Goal: Task Accomplishment & Management: Manage account settings

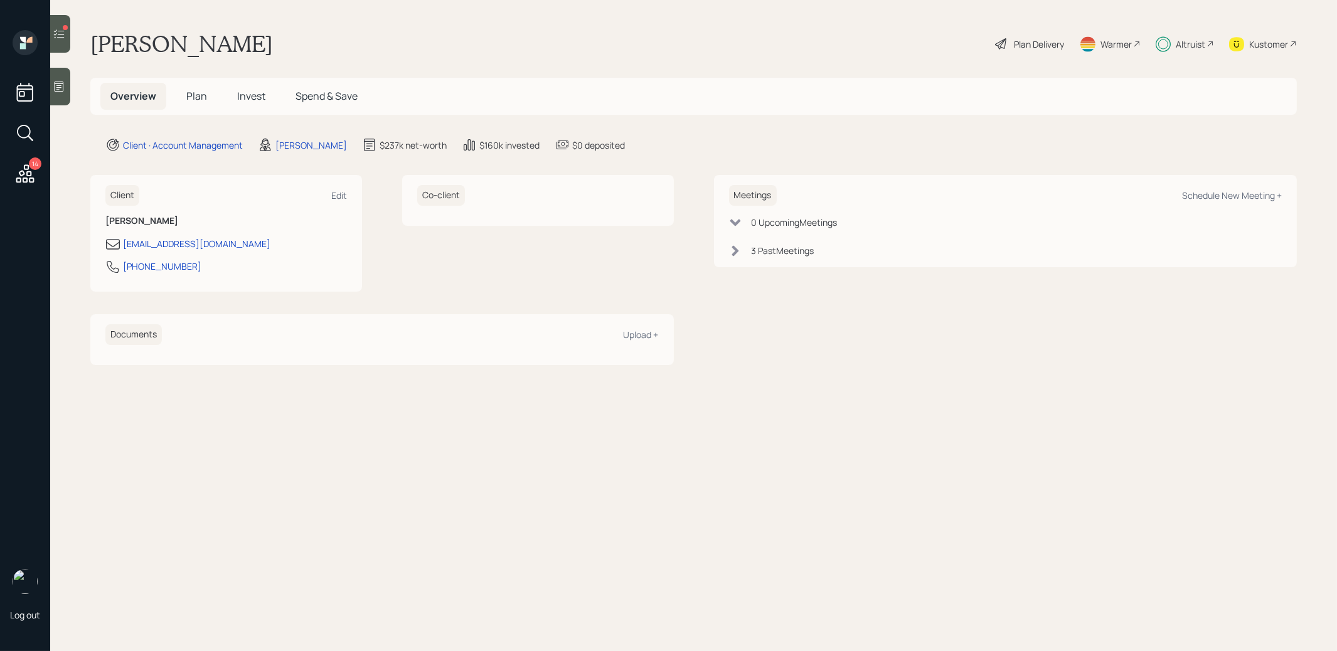
click at [32, 172] on icon at bounding box center [25, 173] width 23 height 23
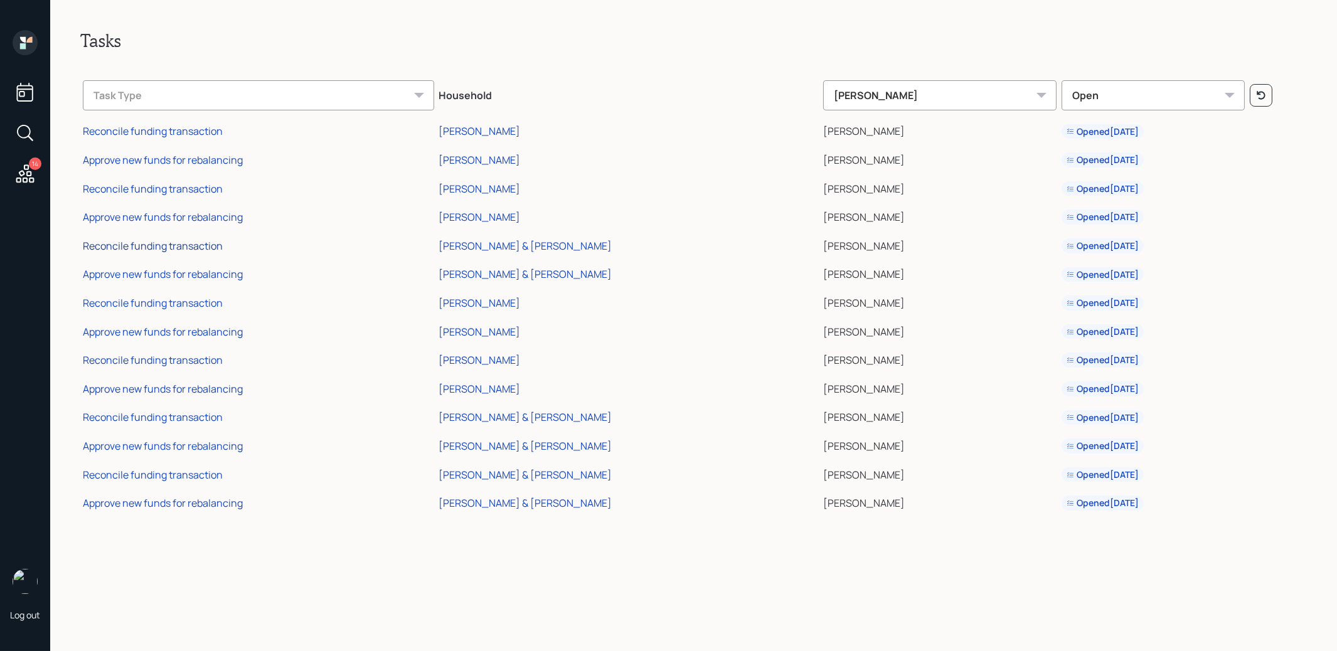
click at [148, 245] on div "Reconcile funding transaction" at bounding box center [153, 246] width 140 height 14
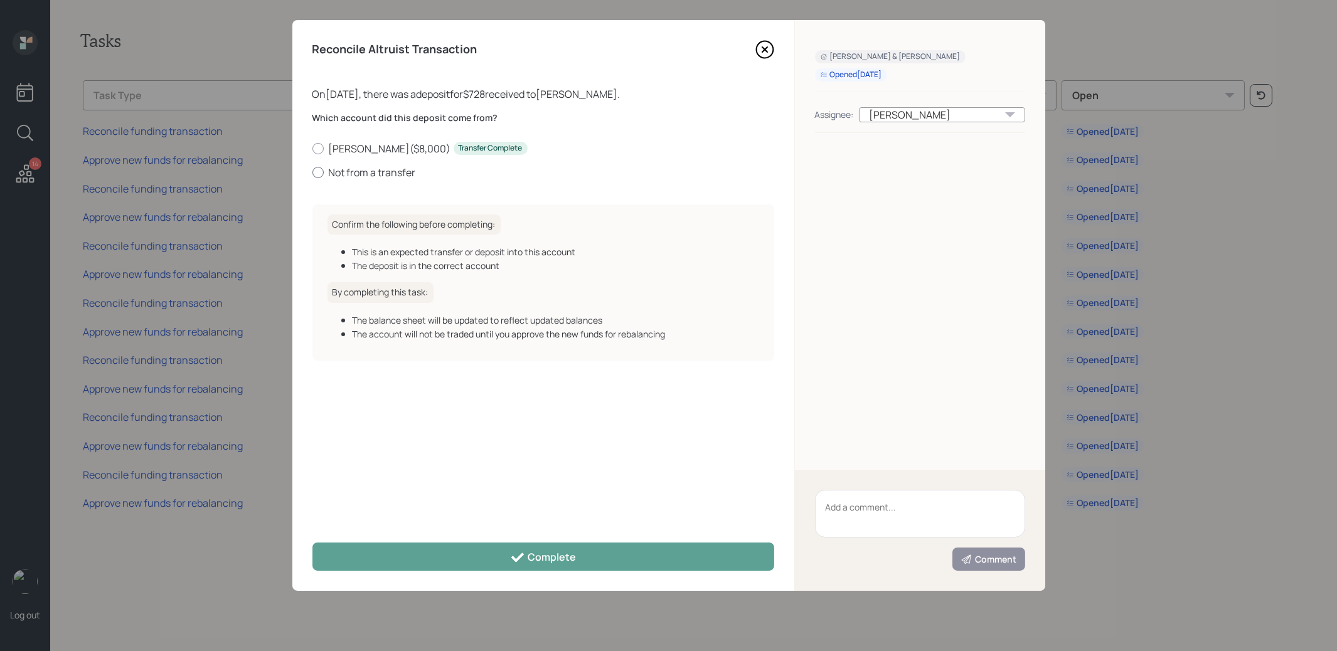
click at [320, 171] on div at bounding box center [317, 172] width 11 height 11
click at [312, 172] on input "Not from a transfer" at bounding box center [312, 172] width 1 height 1
radio input "true"
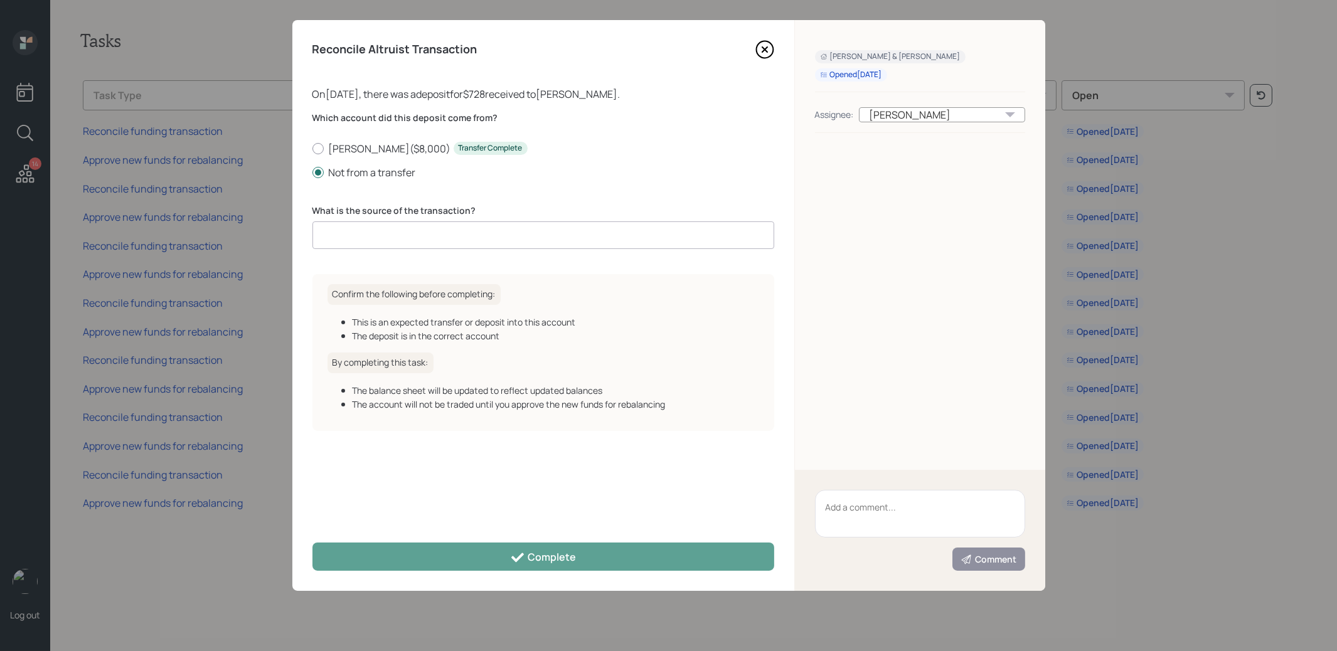
click at [356, 249] on input at bounding box center [543, 235] width 462 height 28
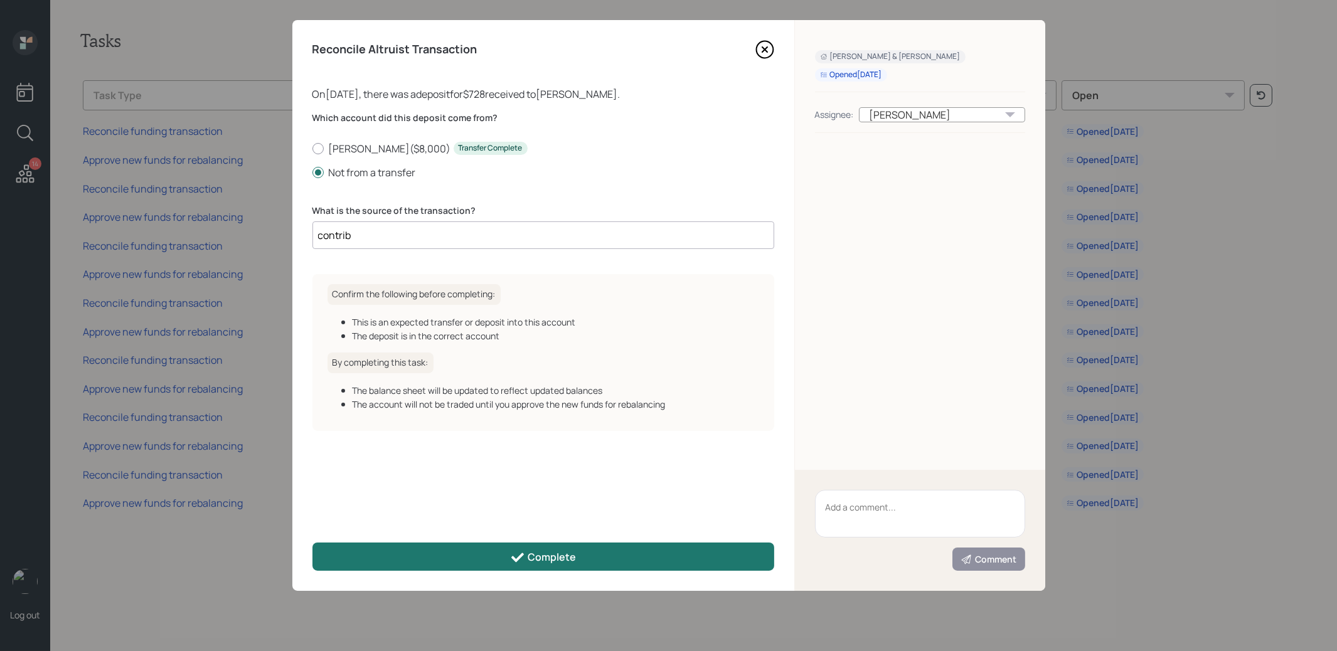
type input "contrib"
click at [408, 558] on button "Complete" at bounding box center [543, 557] width 462 height 28
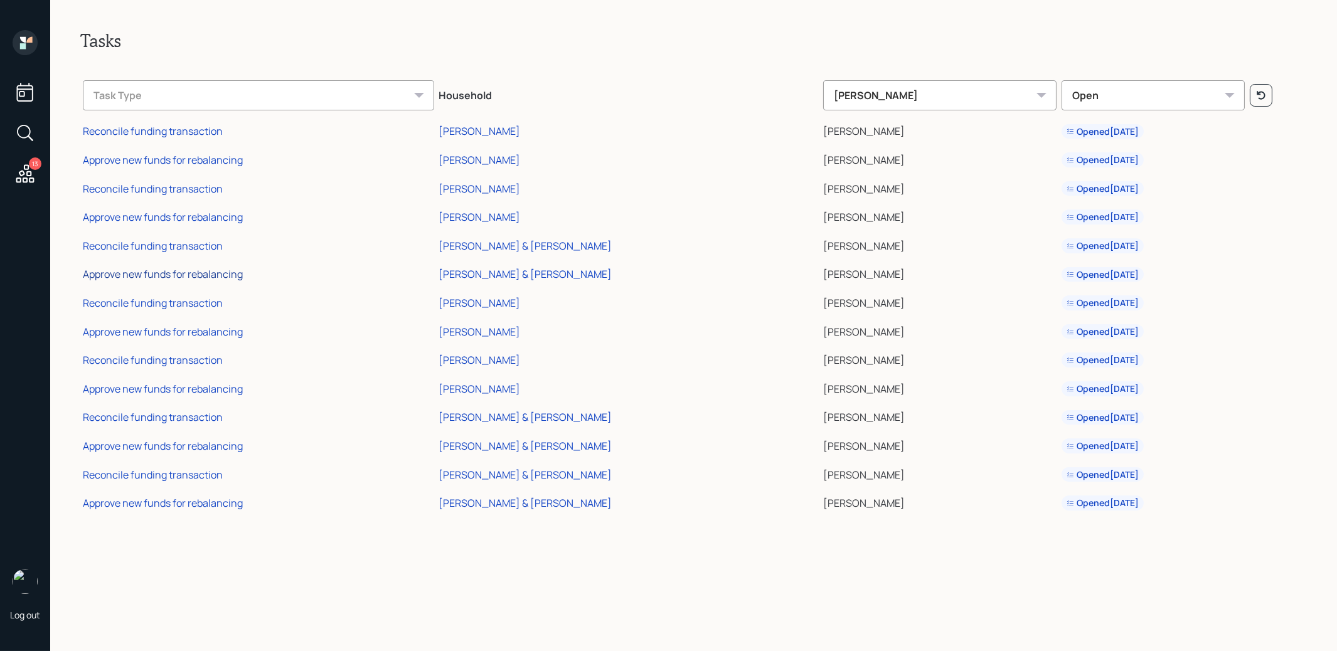
click at [188, 272] on div "Approve new funds for rebalancing" at bounding box center [163, 274] width 160 height 14
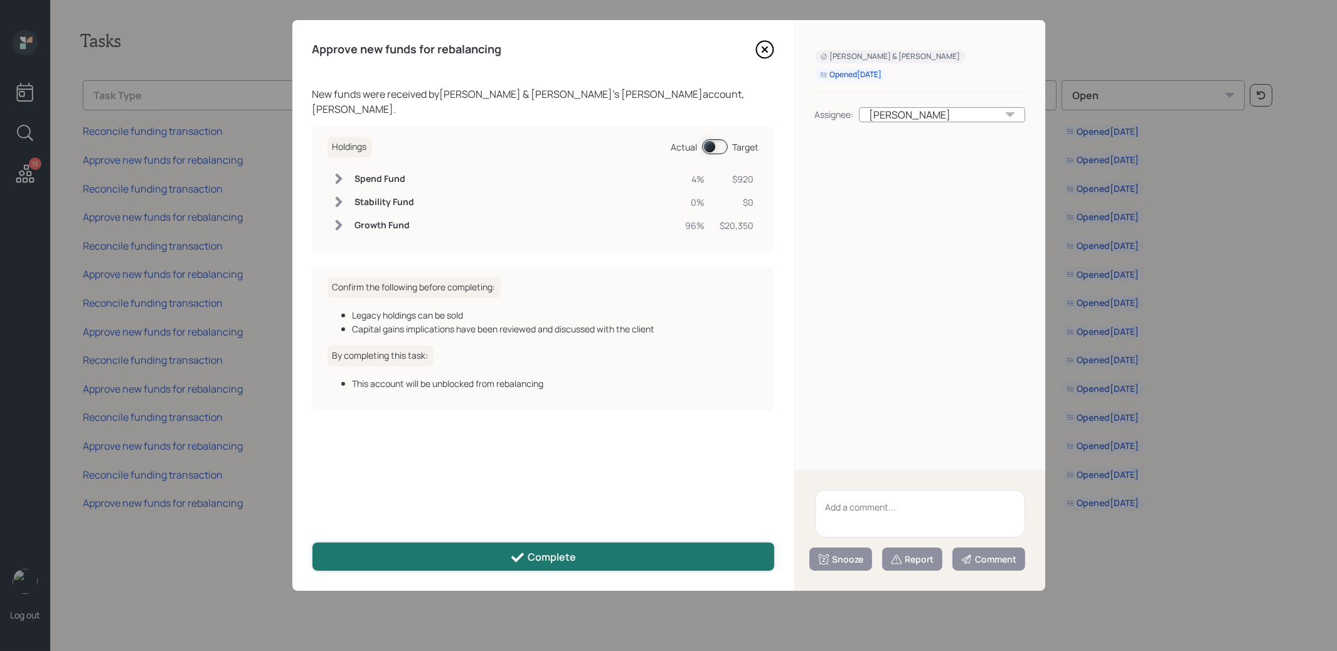
click at [451, 548] on button "Complete" at bounding box center [543, 557] width 462 height 28
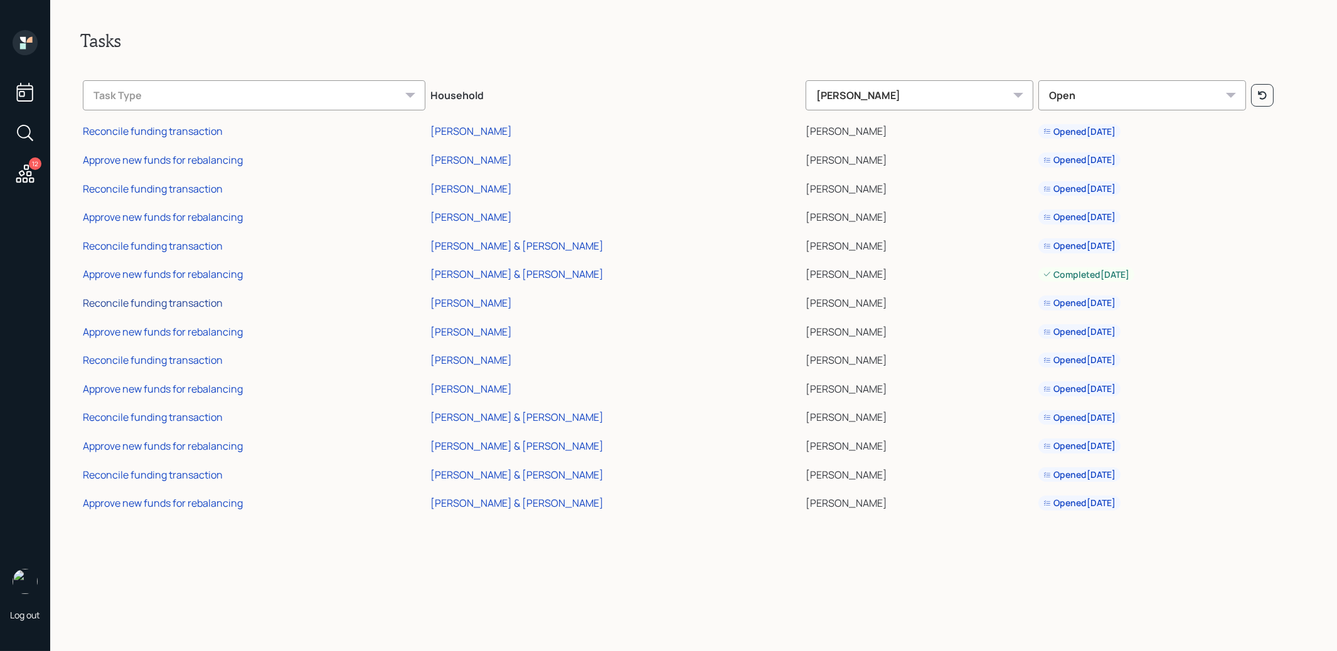
click at [170, 304] on div "Reconcile funding transaction" at bounding box center [153, 303] width 140 height 14
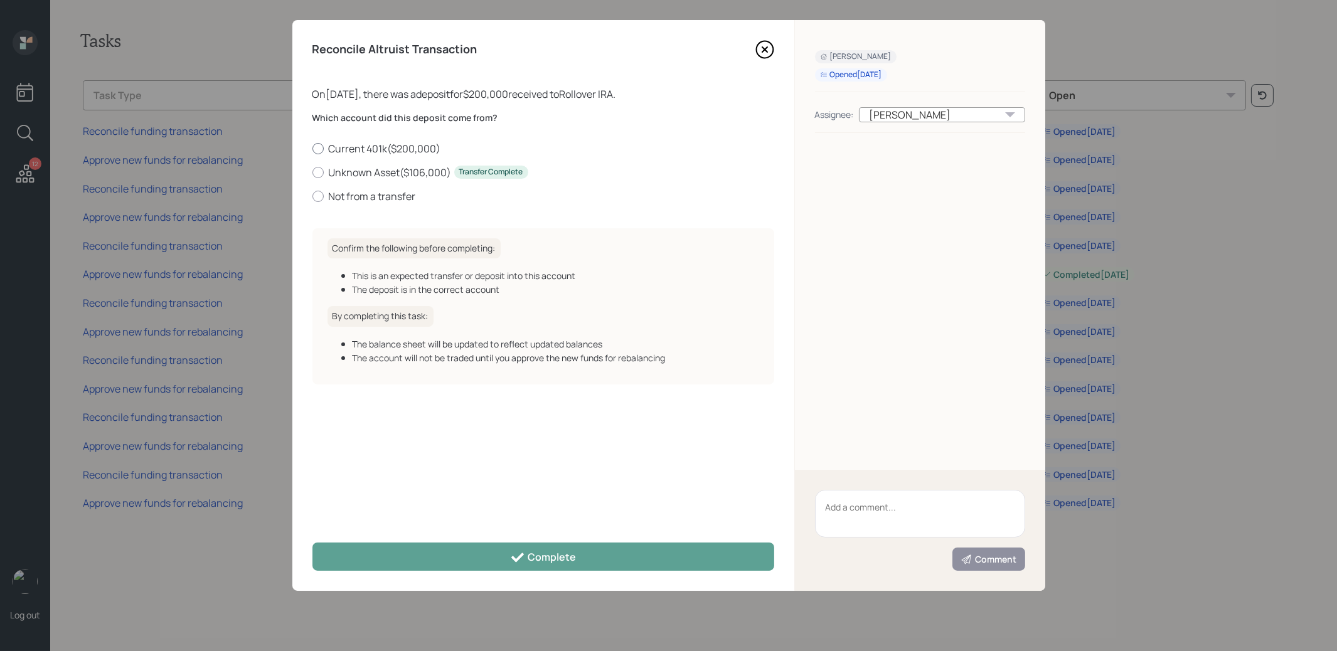
click at [317, 146] on div at bounding box center [317, 148] width 11 height 11
click at [312, 148] on input "Current 401k ( $200,000 )" at bounding box center [312, 148] width 1 height 1
radio input "true"
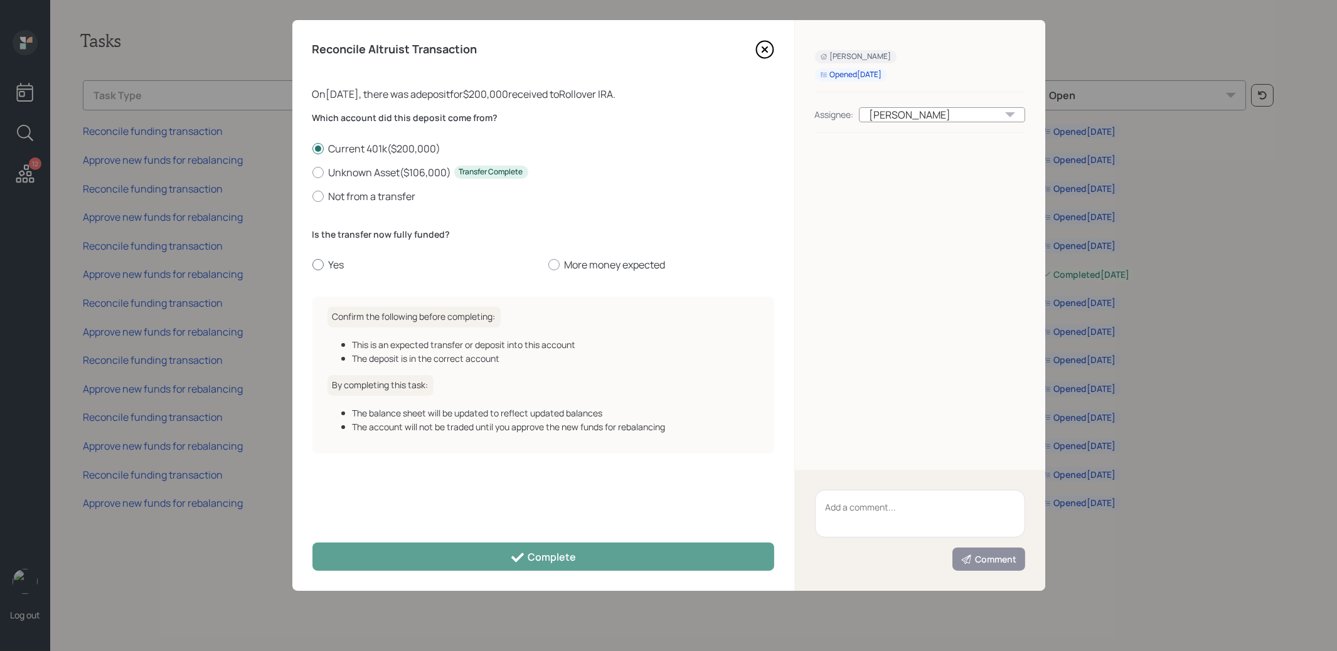
click at [315, 264] on div at bounding box center [317, 264] width 11 height 11
click at [312, 265] on input "Yes" at bounding box center [312, 265] width 1 height 1
radio input "true"
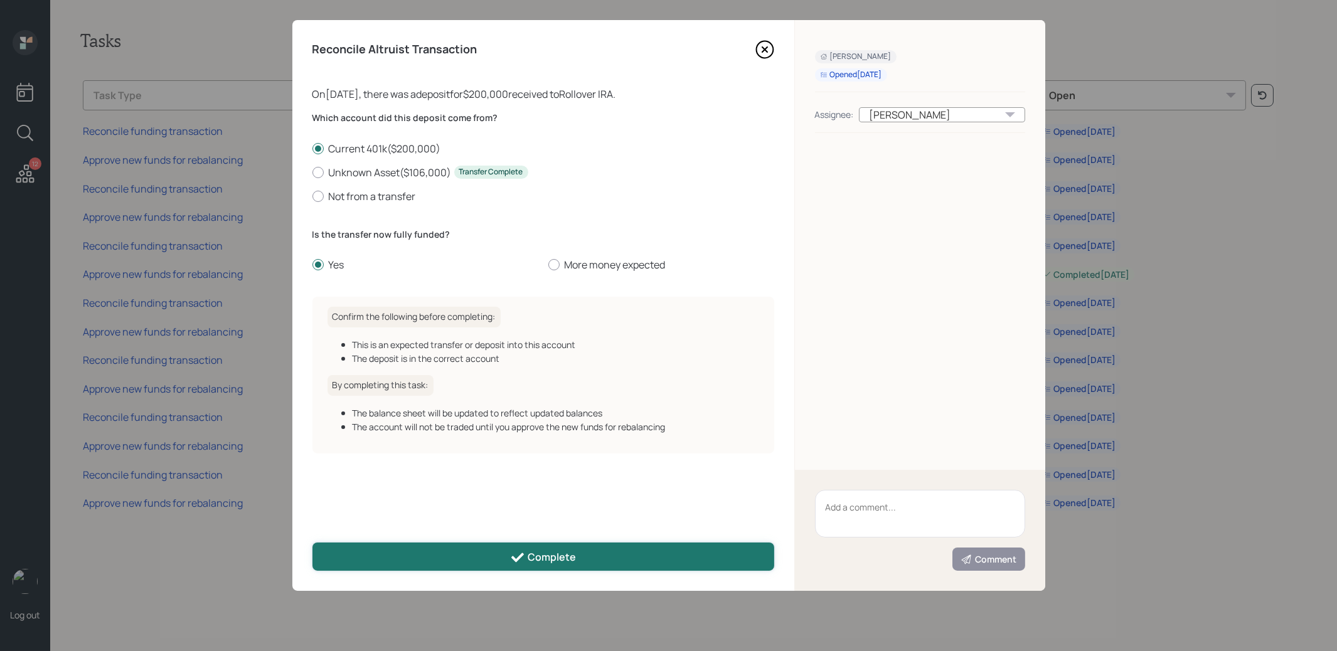
click at [390, 563] on button "Complete" at bounding box center [543, 557] width 462 height 28
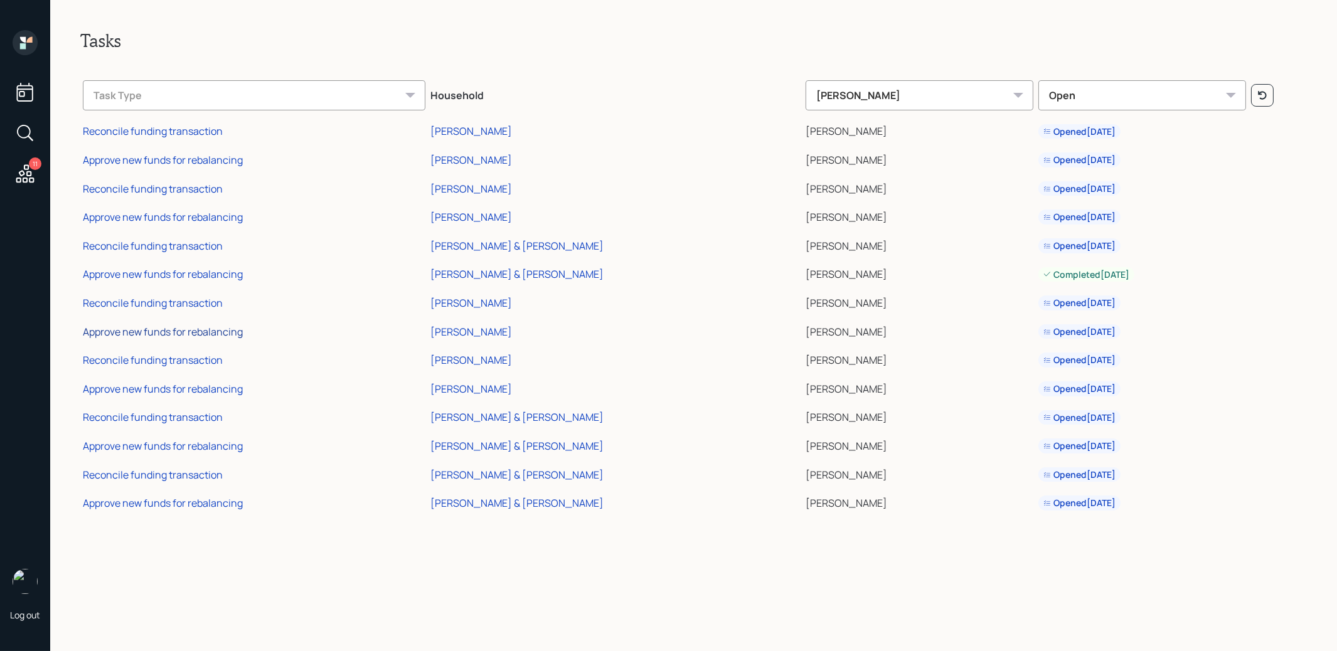
click at [184, 329] on div "Approve new funds for rebalancing" at bounding box center [163, 332] width 160 height 14
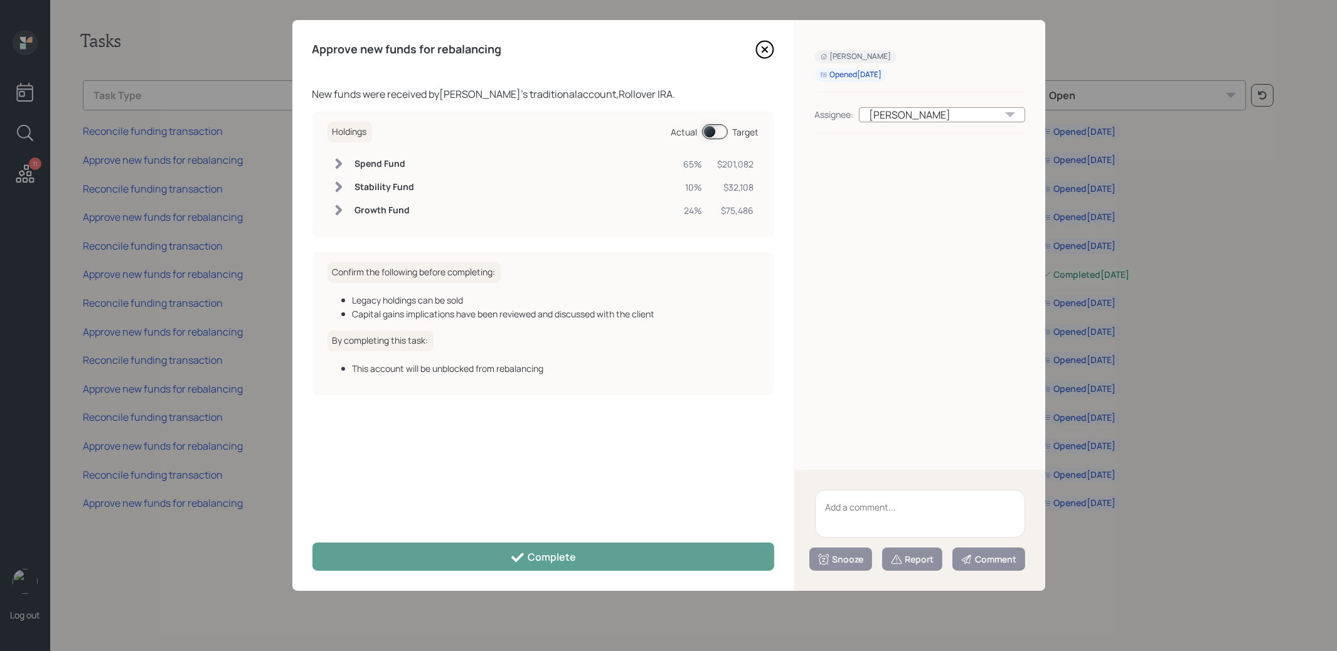
click at [706, 131] on span at bounding box center [715, 131] width 26 height 15
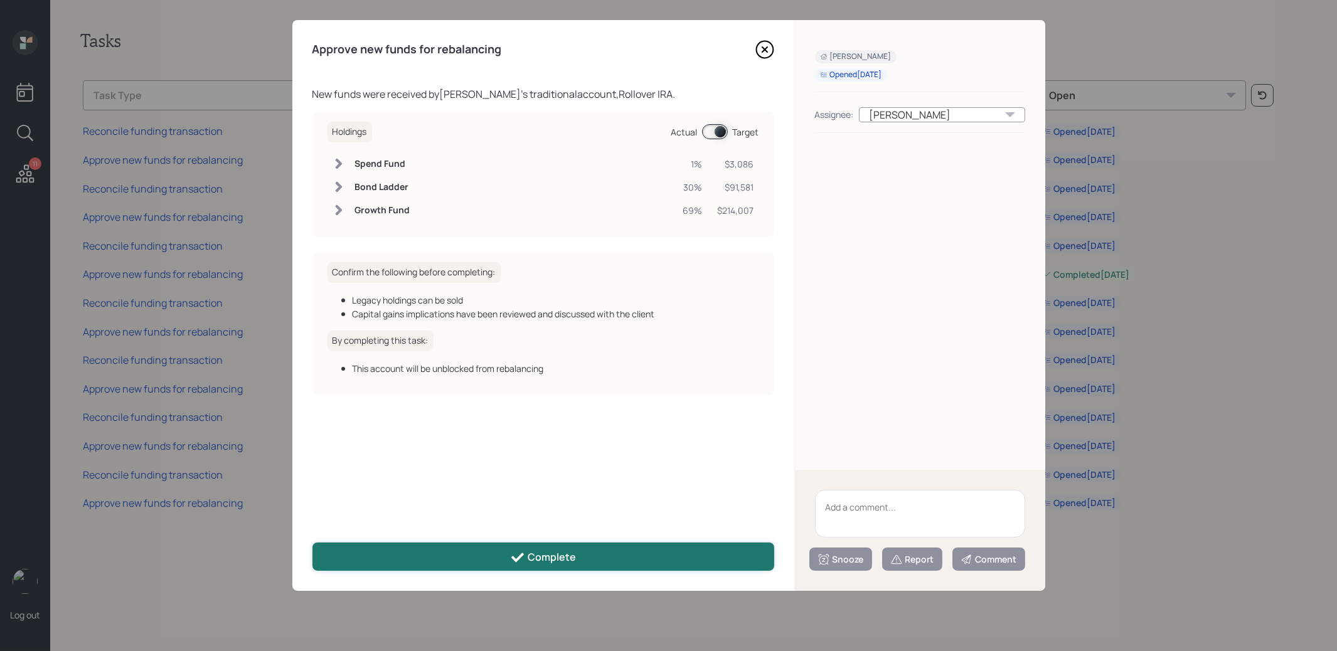
click at [530, 559] on div "Complete" at bounding box center [543, 557] width 66 height 15
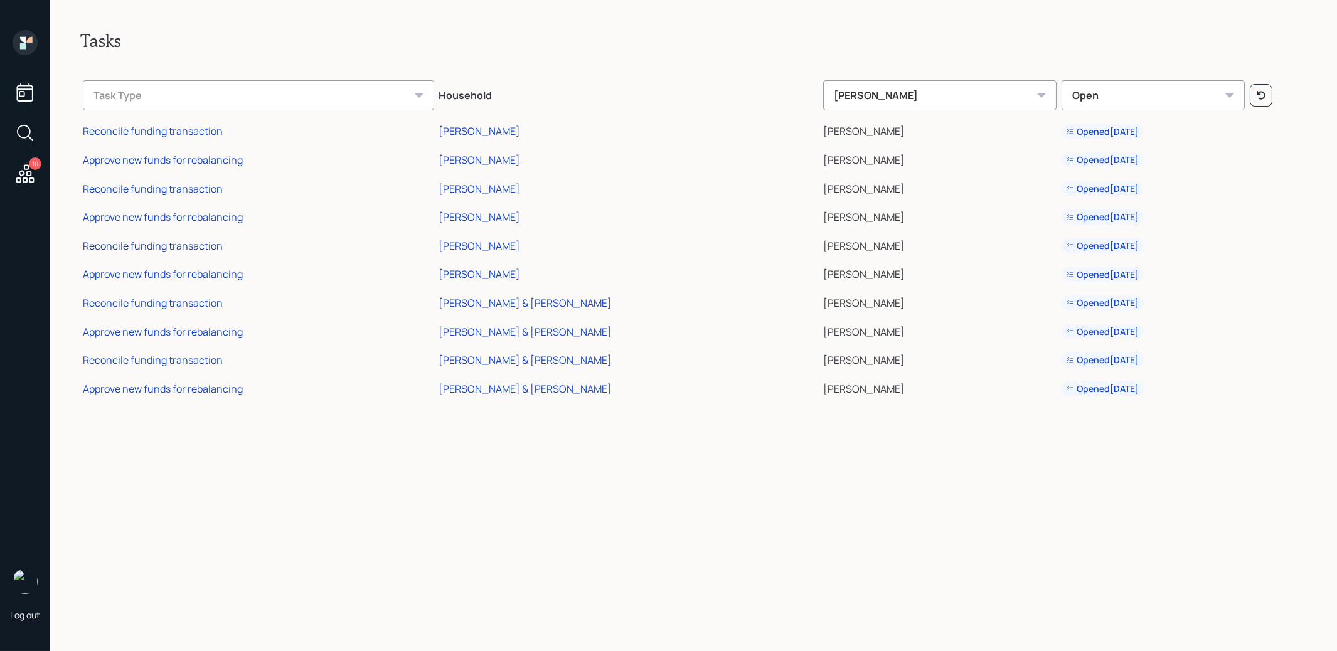
click at [140, 247] on div "Reconcile funding transaction" at bounding box center [153, 246] width 140 height 14
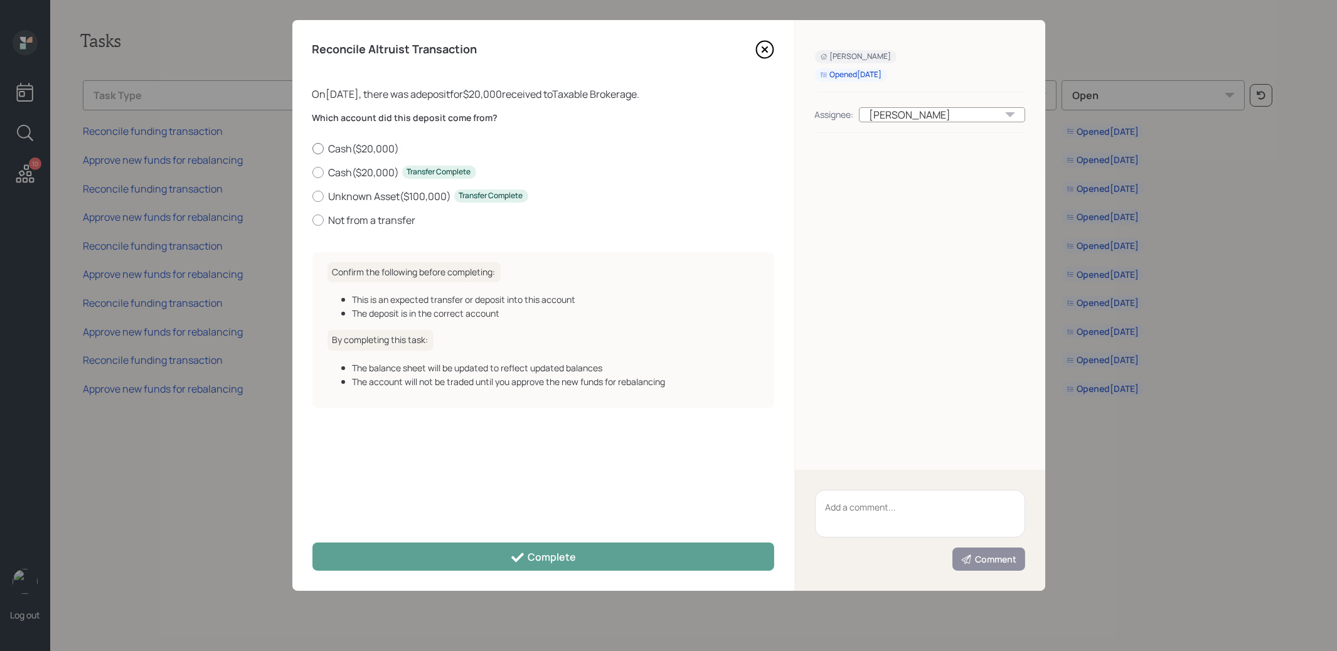
click at [318, 147] on div at bounding box center [317, 148] width 11 height 11
click at [312, 148] on input "Cash ( $20,000 )" at bounding box center [312, 148] width 1 height 1
radio input "true"
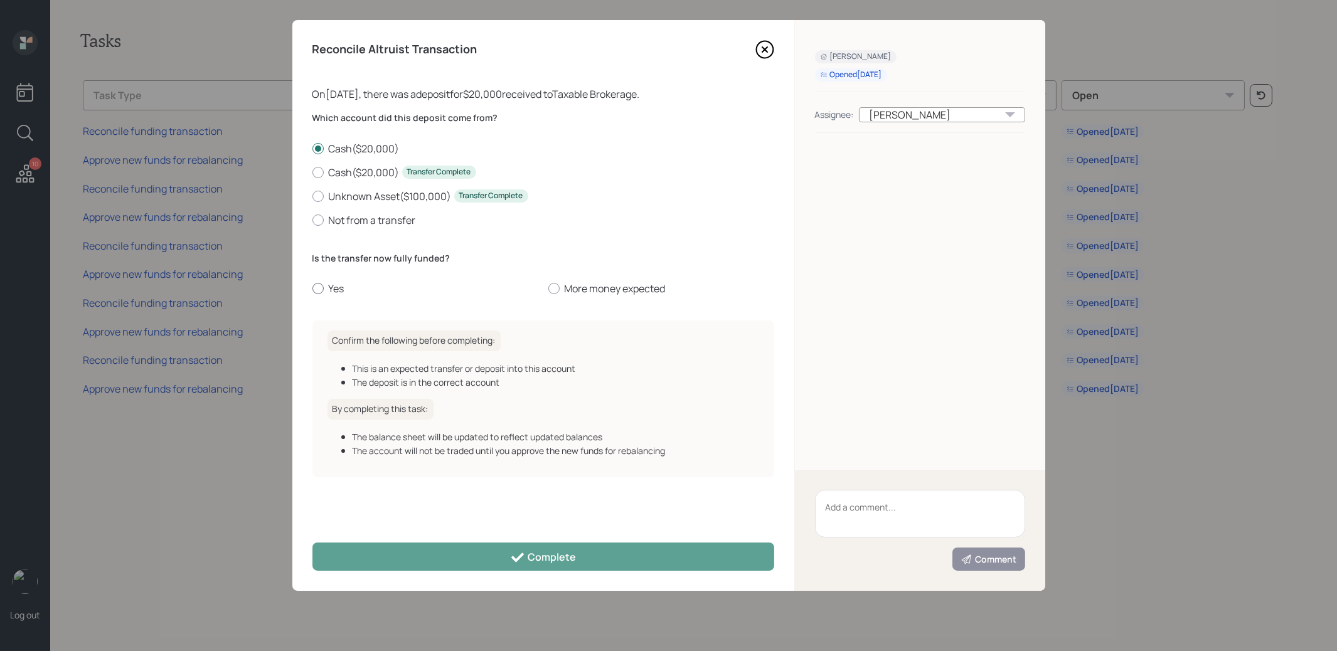
click at [316, 286] on div at bounding box center [317, 288] width 11 height 11
click at [312, 289] on input "Yes" at bounding box center [312, 289] width 1 height 1
radio input "true"
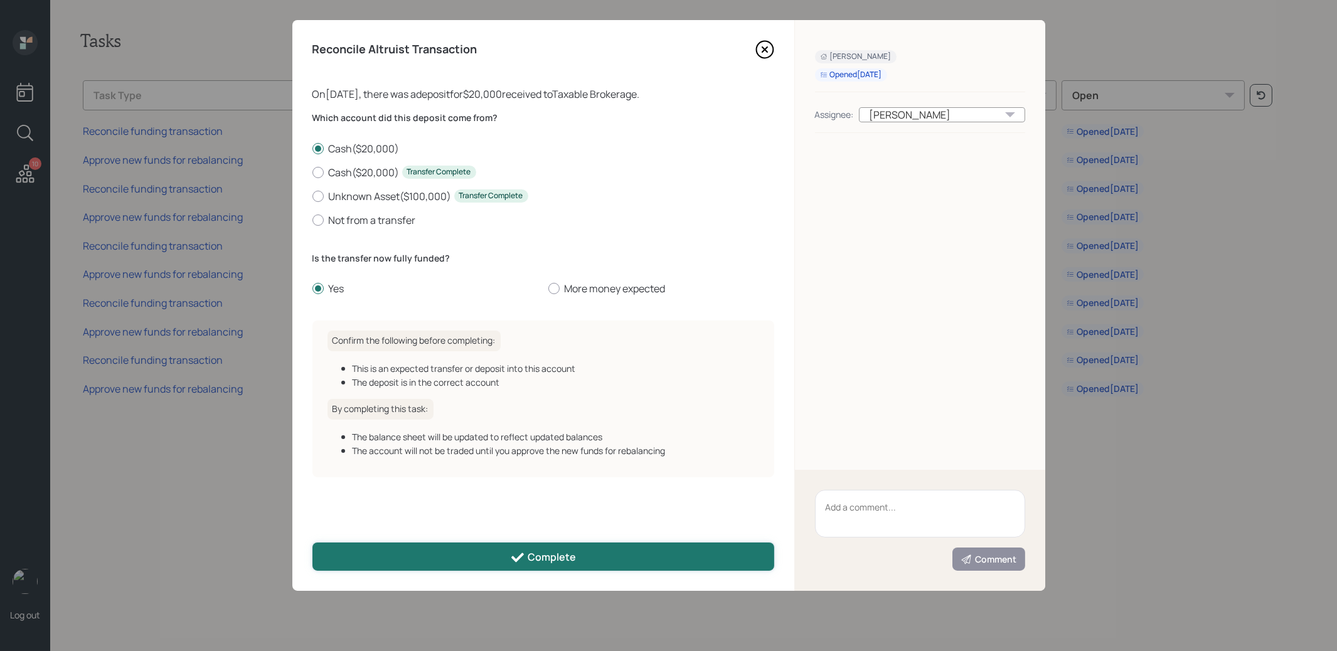
click at [407, 555] on button "Complete" at bounding box center [543, 557] width 462 height 28
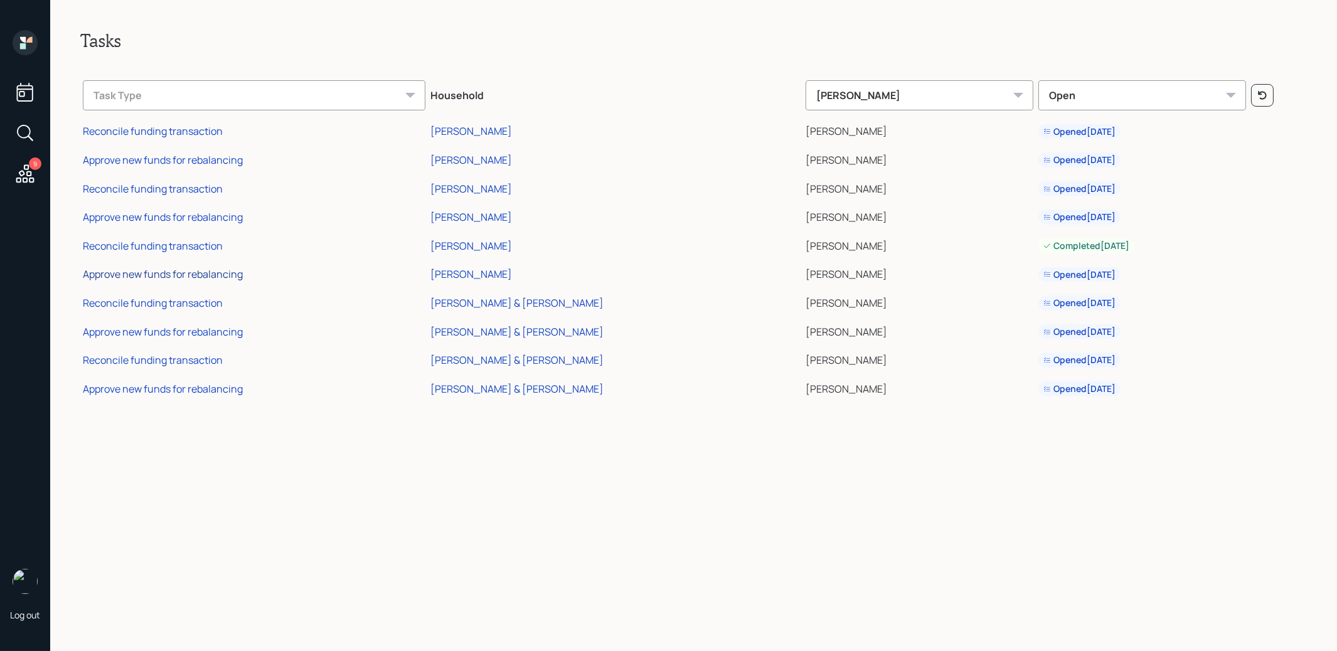
click at [160, 273] on div "Approve new funds for rebalancing" at bounding box center [163, 274] width 160 height 14
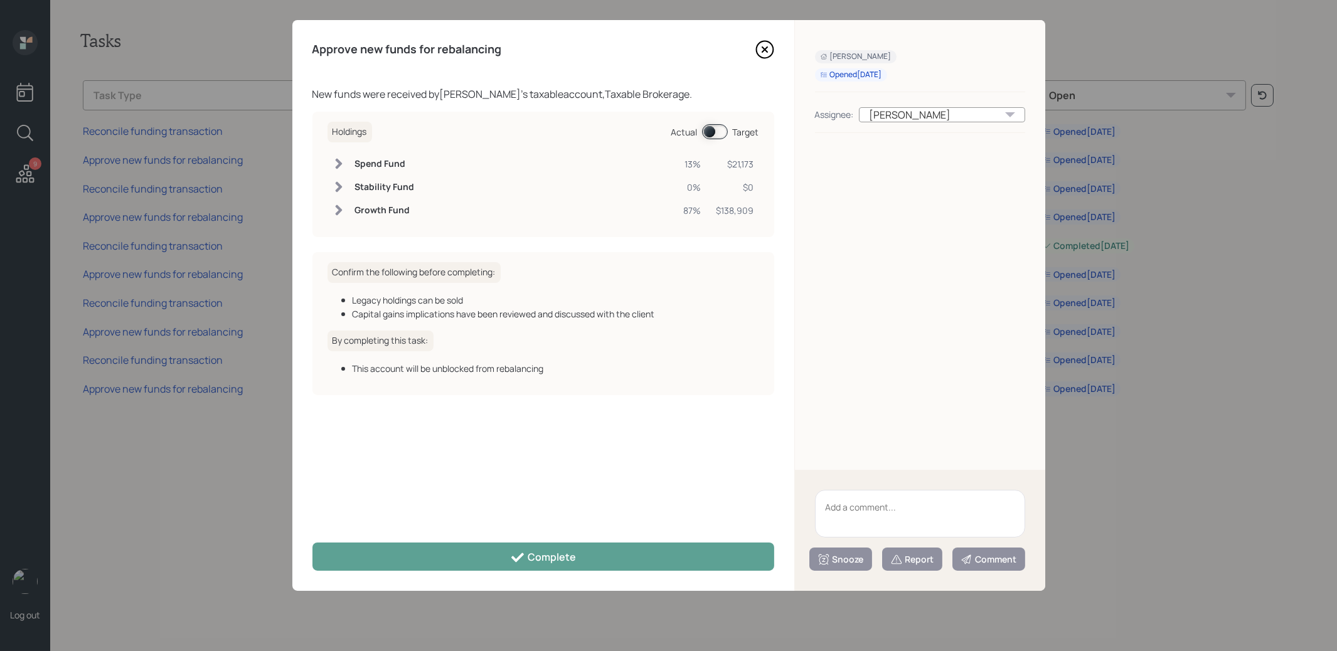
click at [708, 130] on span at bounding box center [715, 131] width 26 height 15
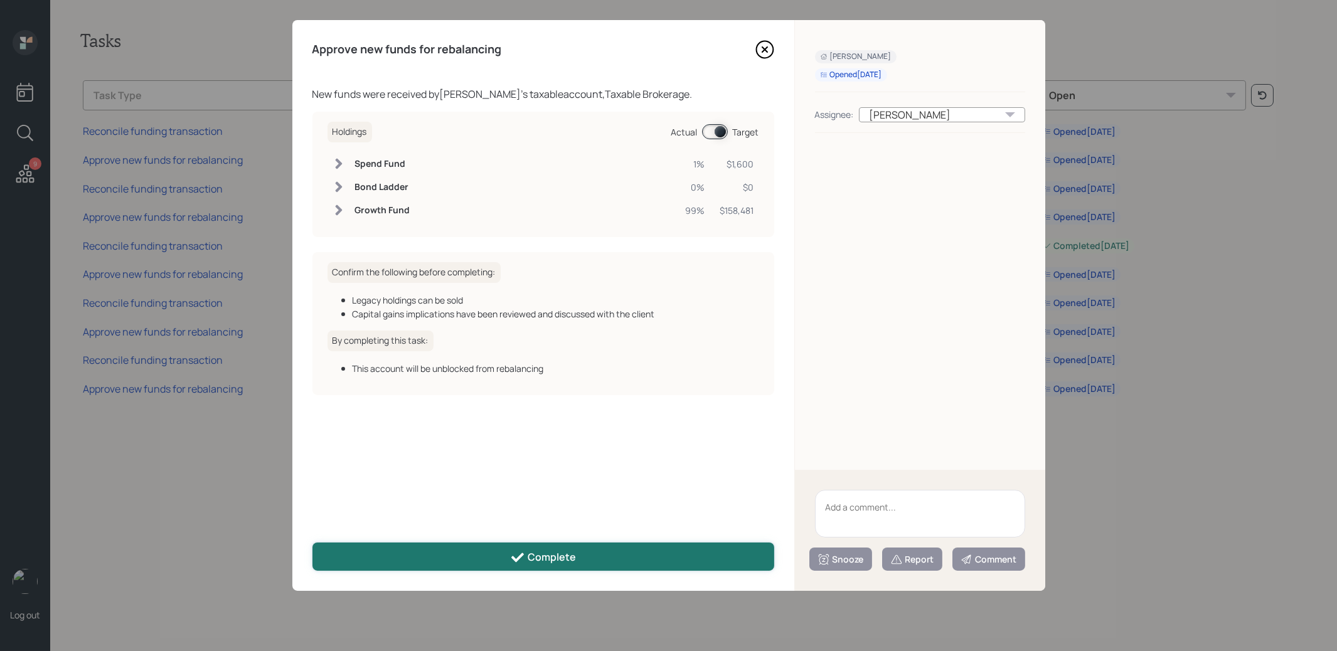
click at [418, 560] on button "Complete" at bounding box center [543, 557] width 462 height 28
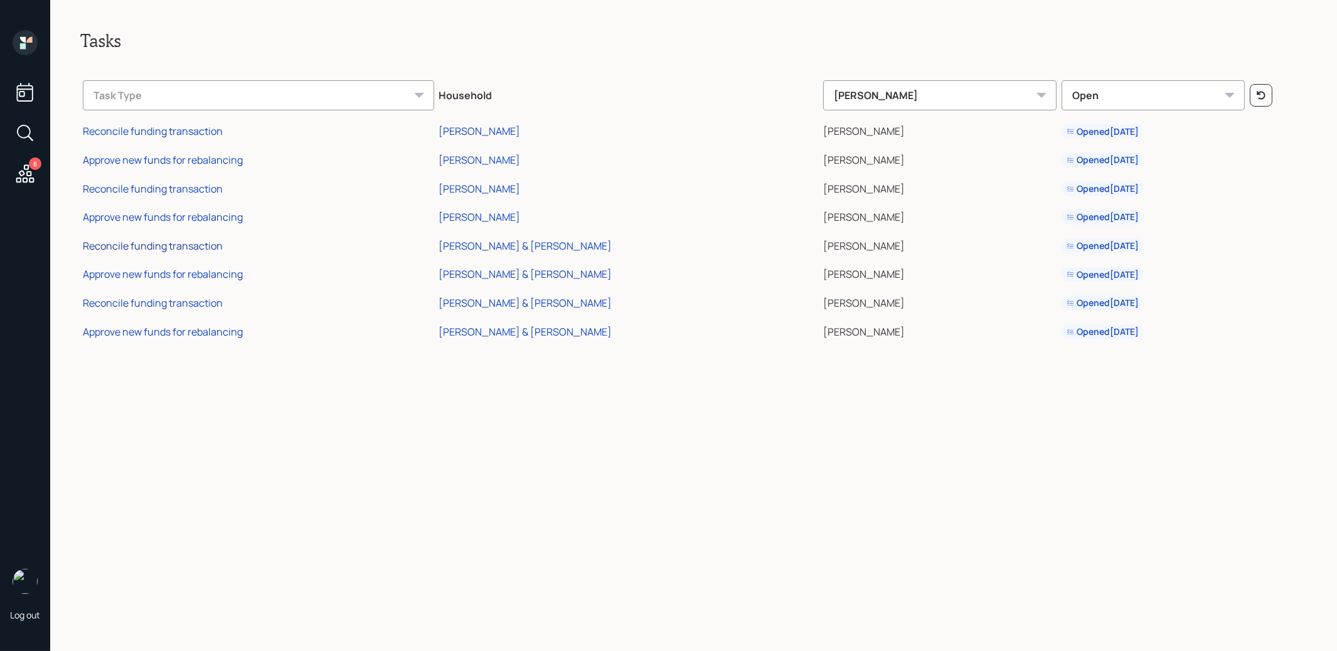
click at [120, 245] on div "Reconcile funding transaction" at bounding box center [153, 246] width 140 height 14
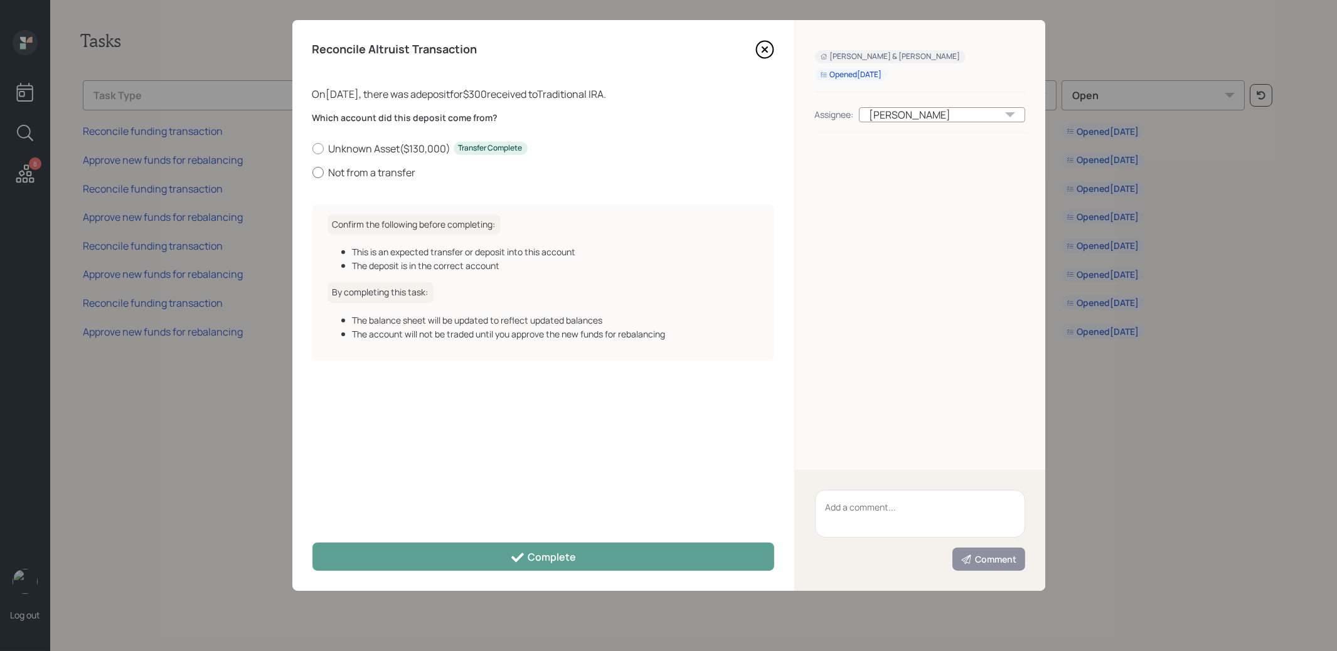
click at [319, 169] on div at bounding box center [317, 172] width 11 height 11
click at [312, 172] on input "Not from a transfer" at bounding box center [312, 172] width 1 height 1
radio input "true"
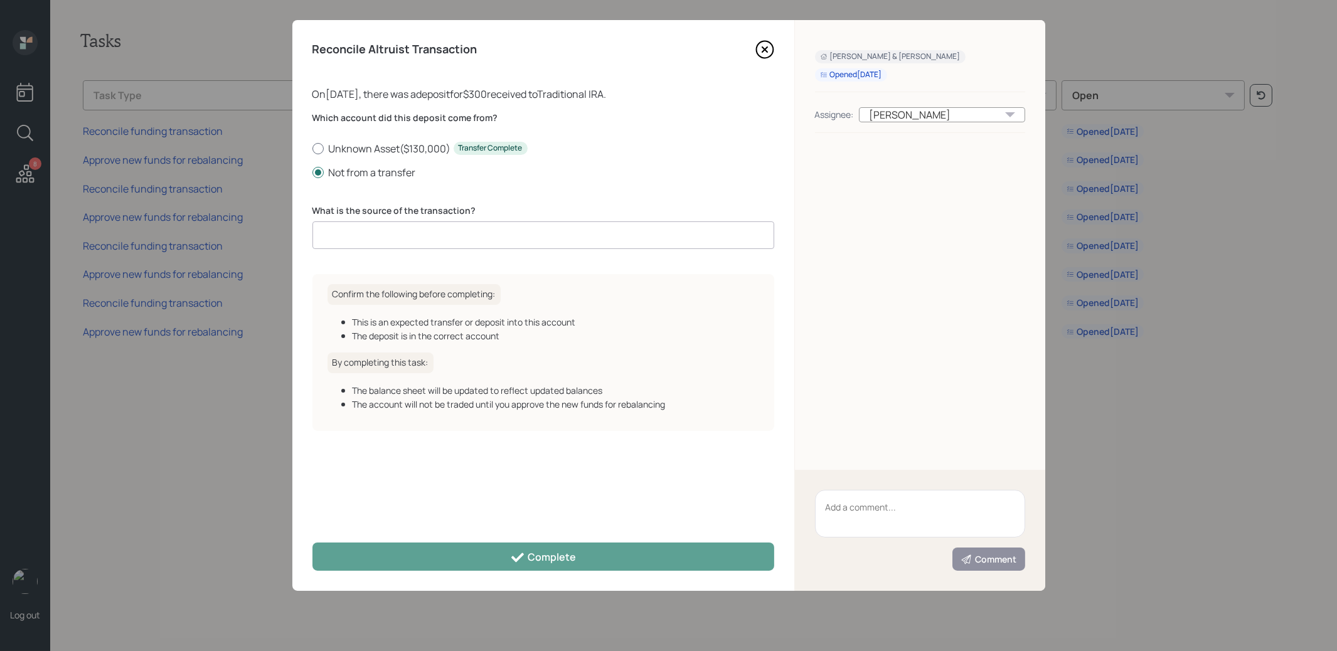
click at [318, 142] on label "Unknown Asset ( $130,000 ) Transfer Complete" at bounding box center [543, 149] width 462 height 14
click at [312, 148] on input "Unknown Asset ( $130,000 ) Transfer Complete" at bounding box center [312, 148] width 1 height 1
radio input "true"
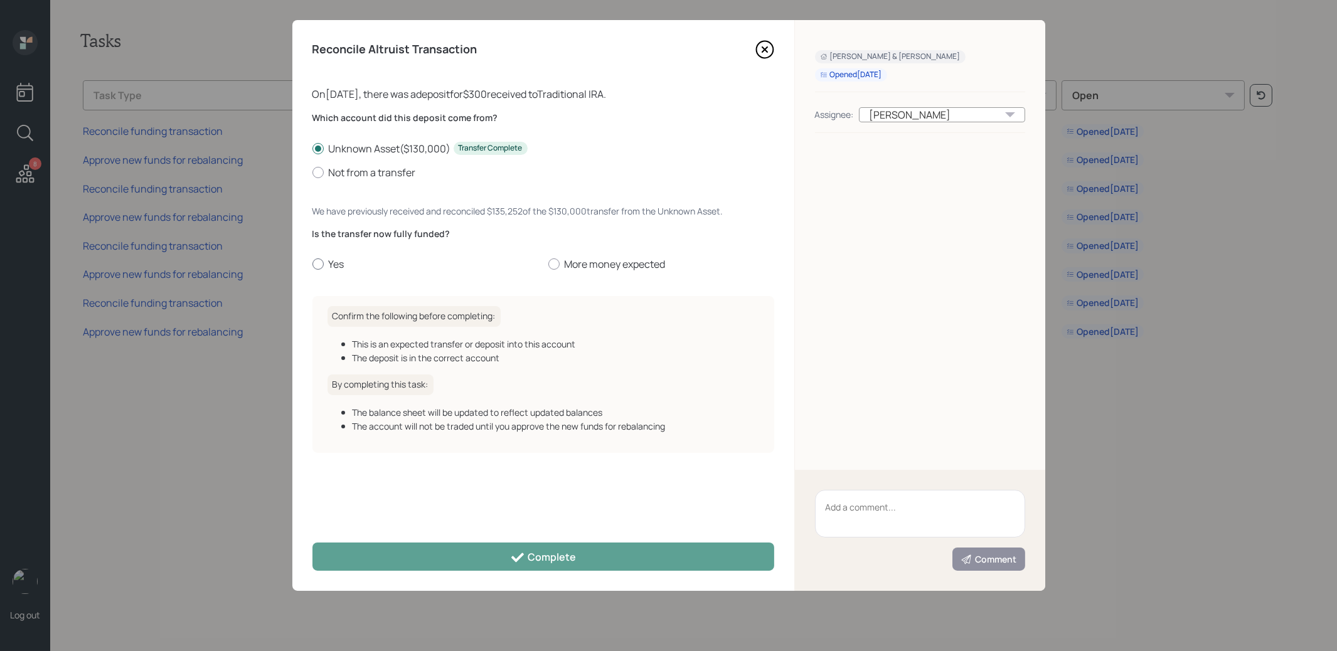
click at [315, 263] on div at bounding box center [317, 263] width 11 height 11
click at [312, 264] on input "Yes" at bounding box center [312, 264] width 1 height 1
radio input "true"
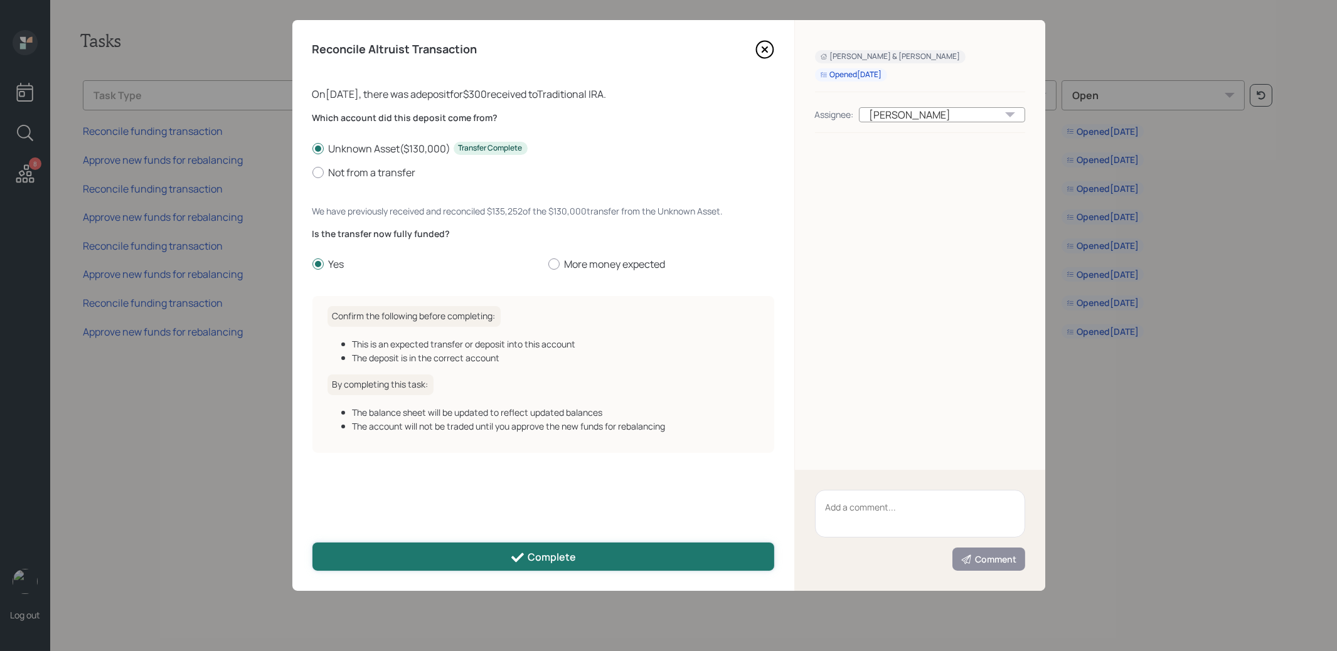
click at [421, 562] on button "Complete" at bounding box center [543, 557] width 462 height 28
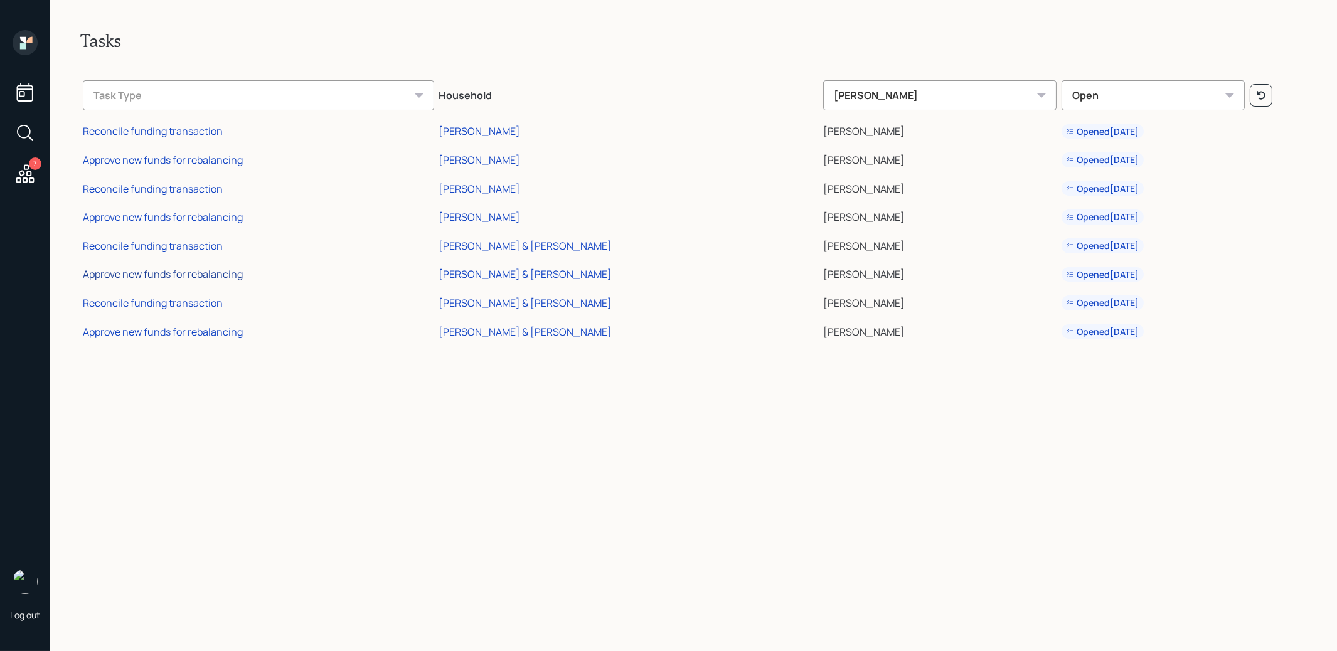
click at [169, 272] on div "Approve new funds for rebalancing" at bounding box center [163, 274] width 160 height 14
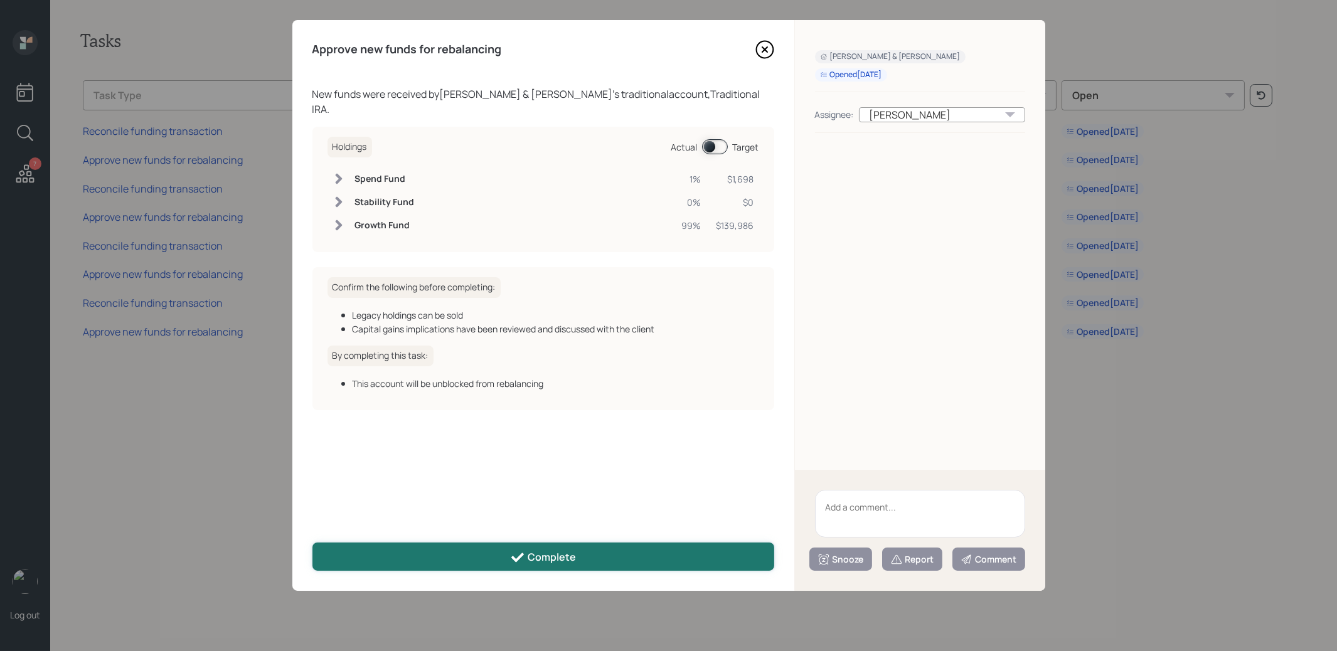
click at [540, 555] on div "Complete" at bounding box center [543, 557] width 66 height 15
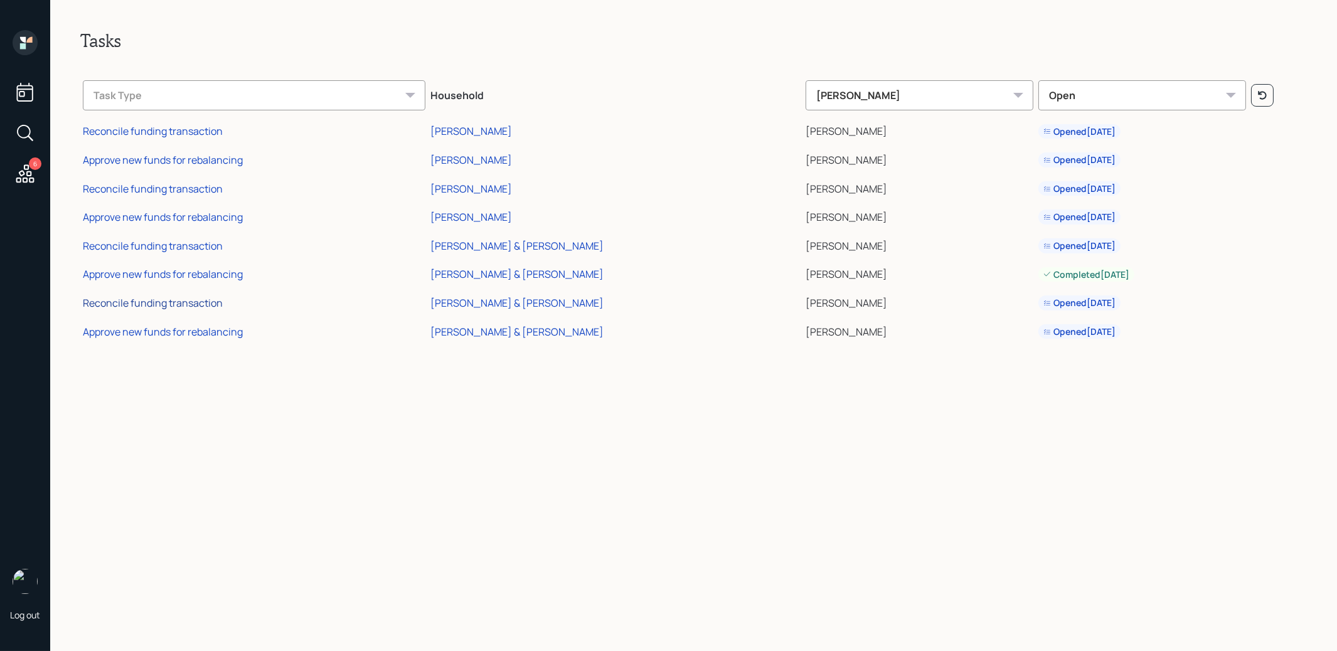
click at [142, 304] on div "Reconcile funding transaction" at bounding box center [153, 303] width 140 height 14
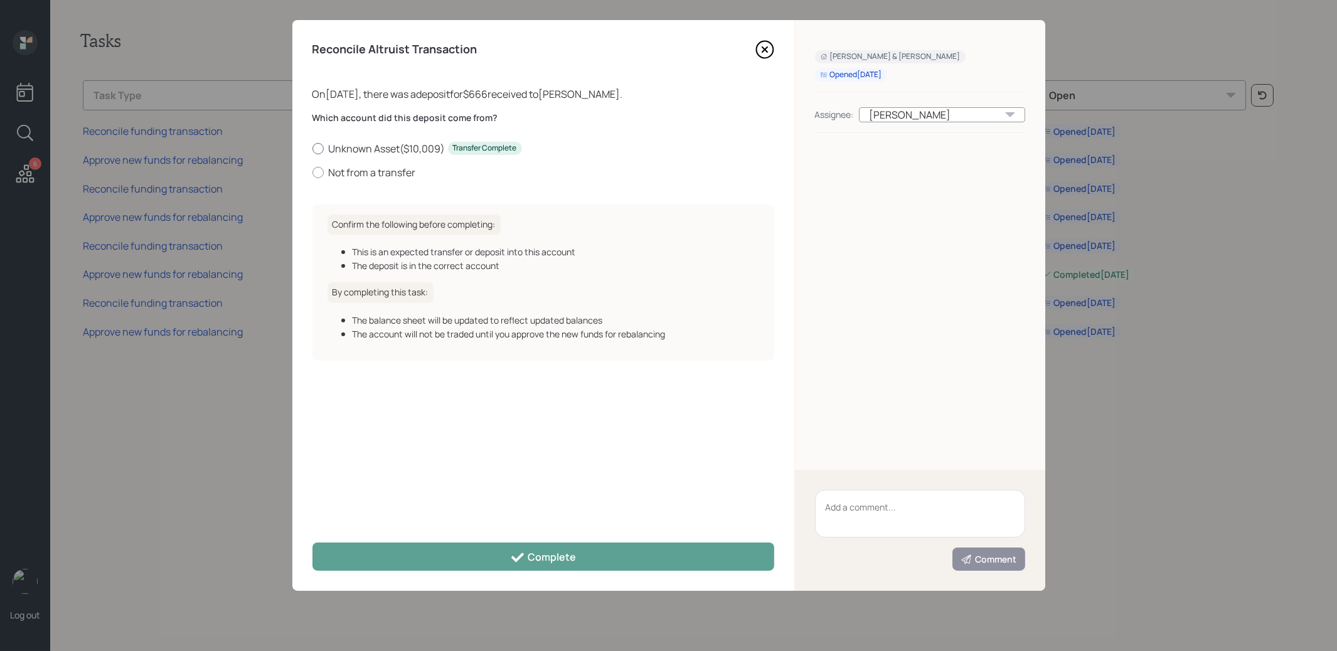
click at [319, 146] on div at bounding box center [317, 148] width 11 height 11
click at [312, 148] on input "Unknown Asset ( $10,009 ) Transfer Complete" at bounding box center [312, 148] width 1 height 1
radio input "true"
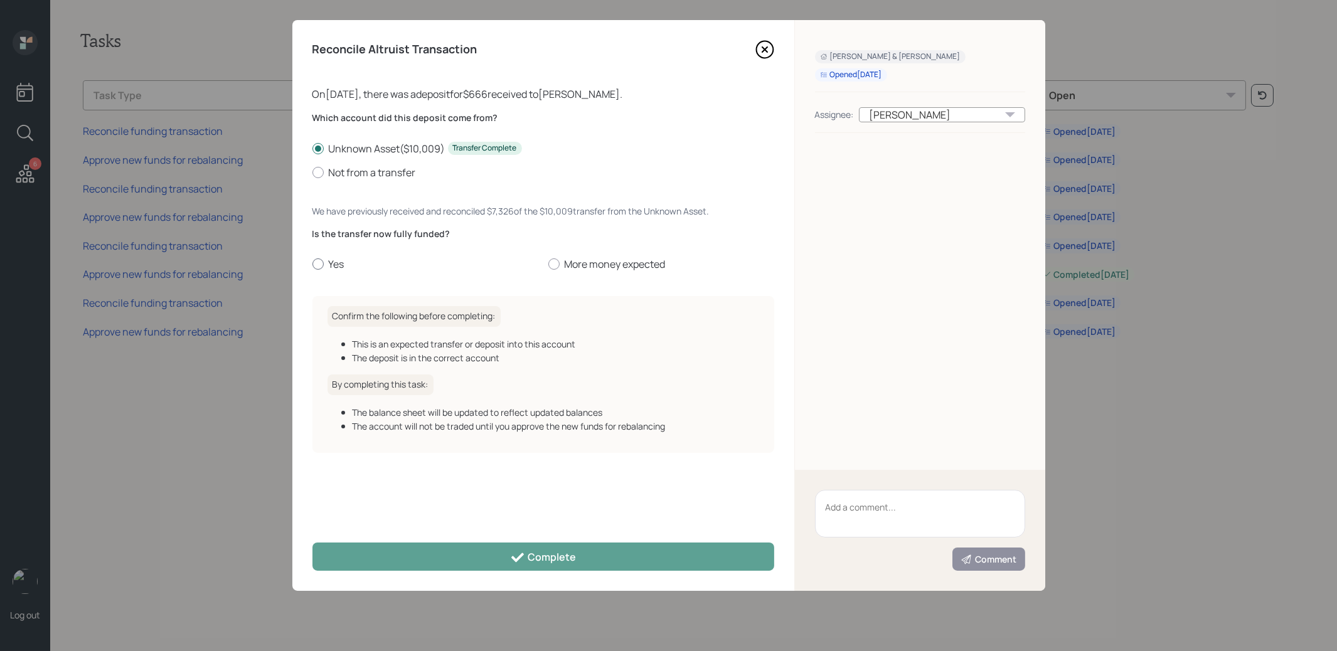
click at [317, 265] on div at bounding box center [317, 263] width 11 height 11
click at [312, 265] on input "Yes" at bounding box center [312, 264] width 1 height 1
radio input "true"
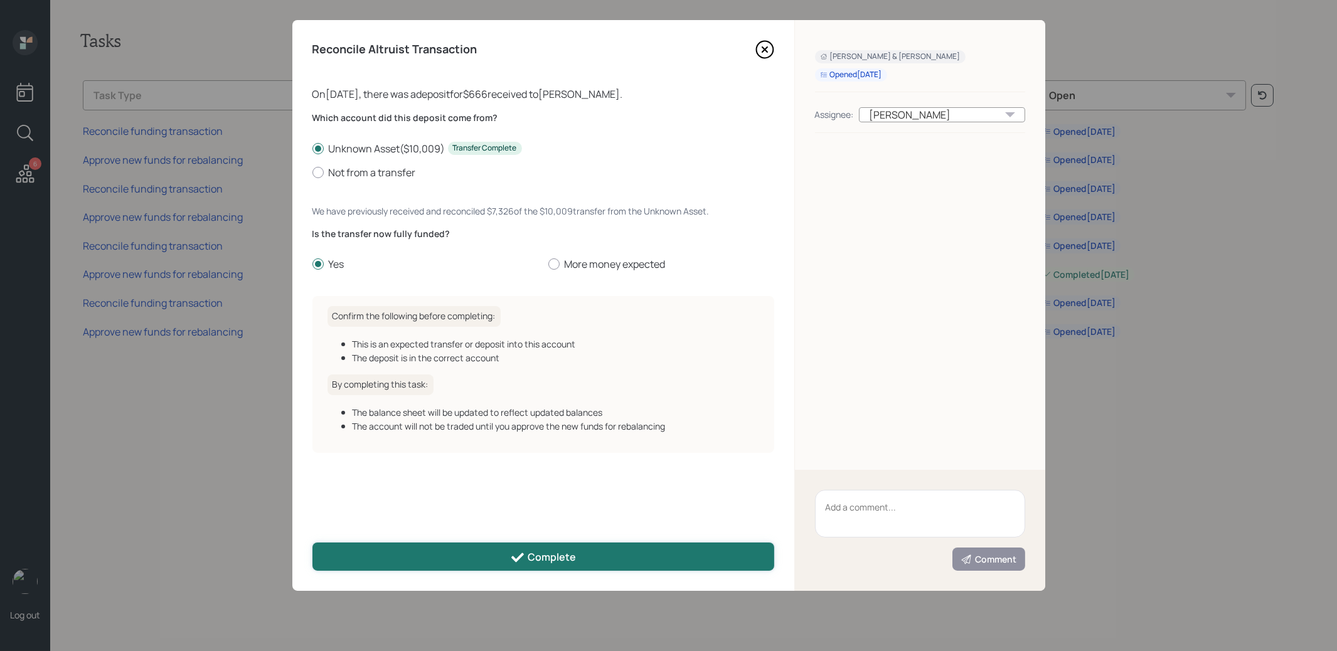
click at [410, 556] on button "Complete" at bounding box center [543, 557] width 462 height 28
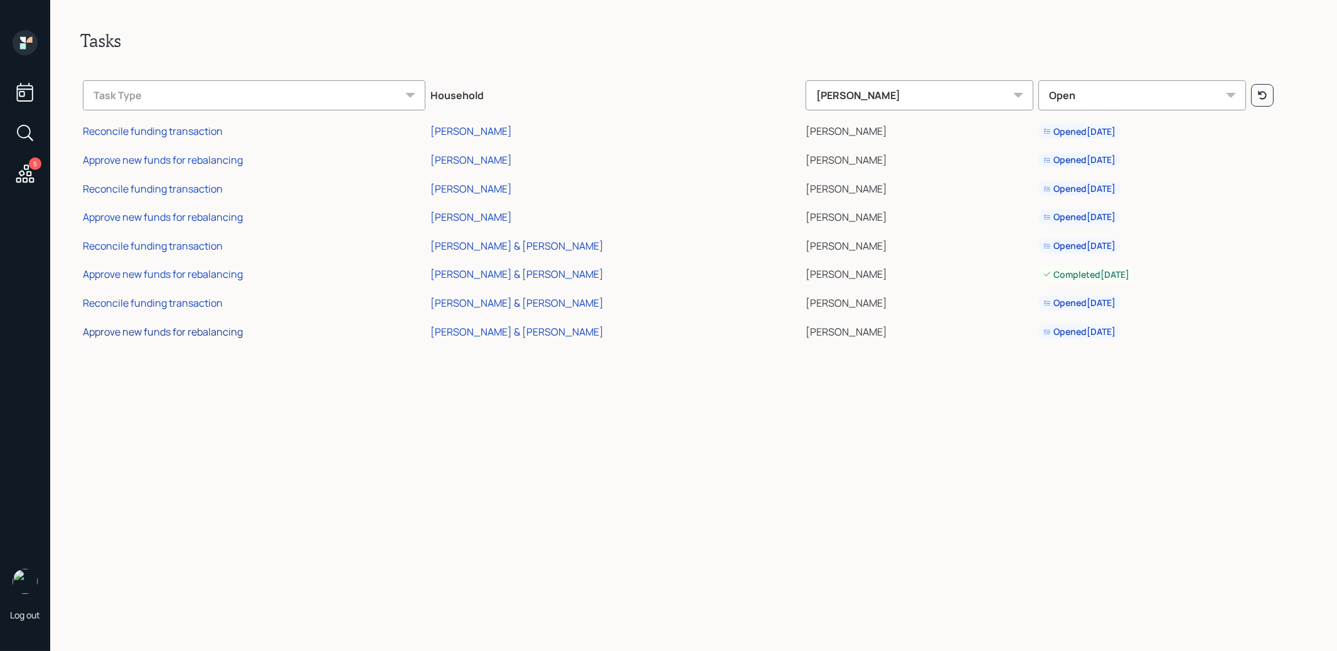
click at [208, 328] on div "Approve new funds for rebalancing" at bounding box center [163, 332] width 160 height 14
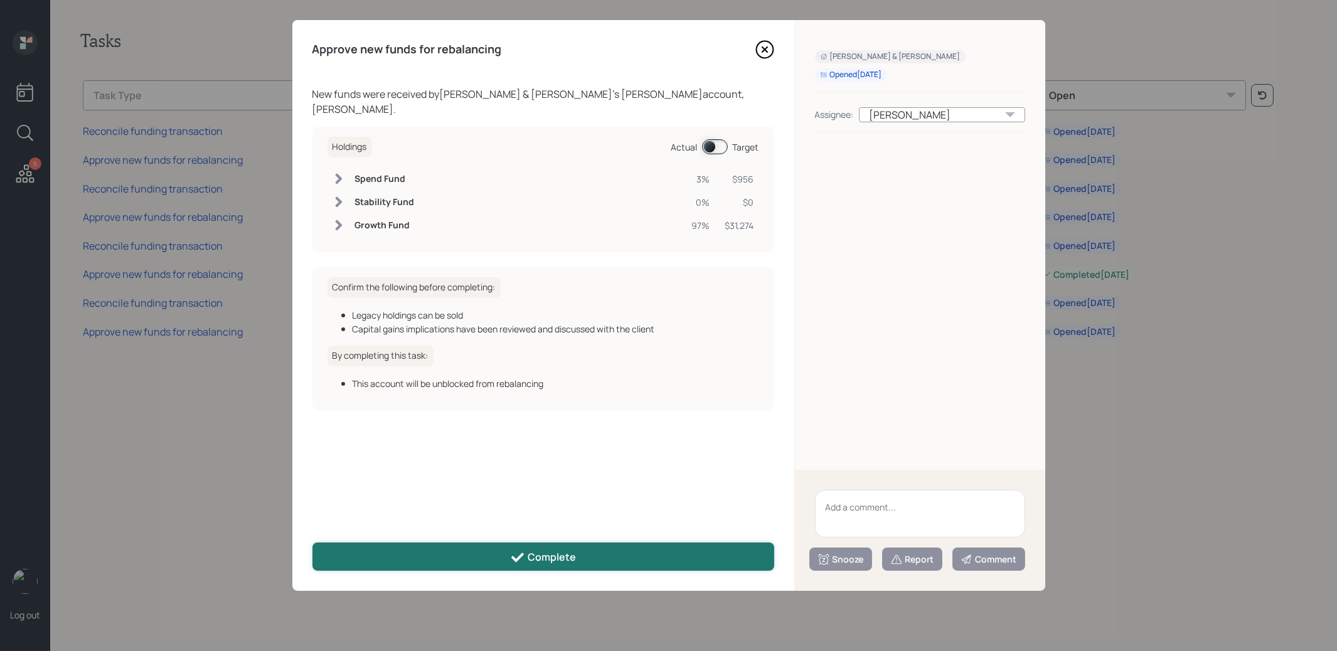
click at [493, 553] on button "Complete" at bounding box center [543, 557] width 462 height 28
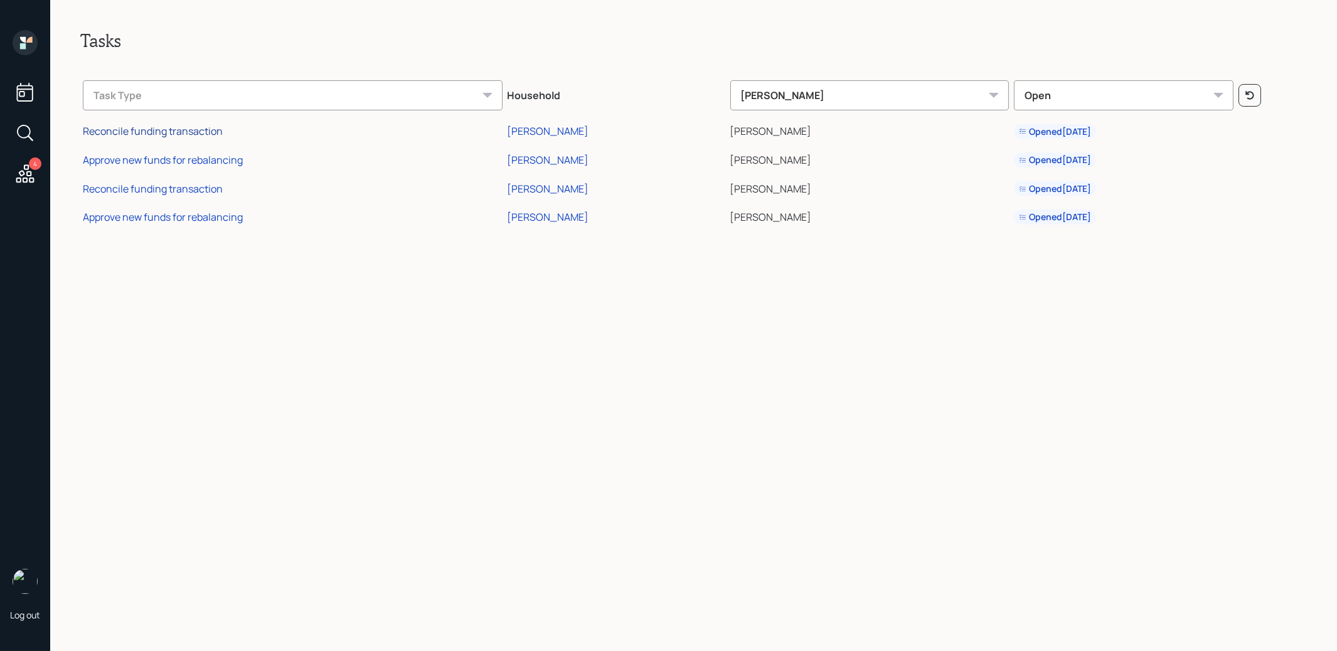
click at [119, 134] on div "Reconcile funding transaction" at bounding box center [153, 131] width 140 height 14
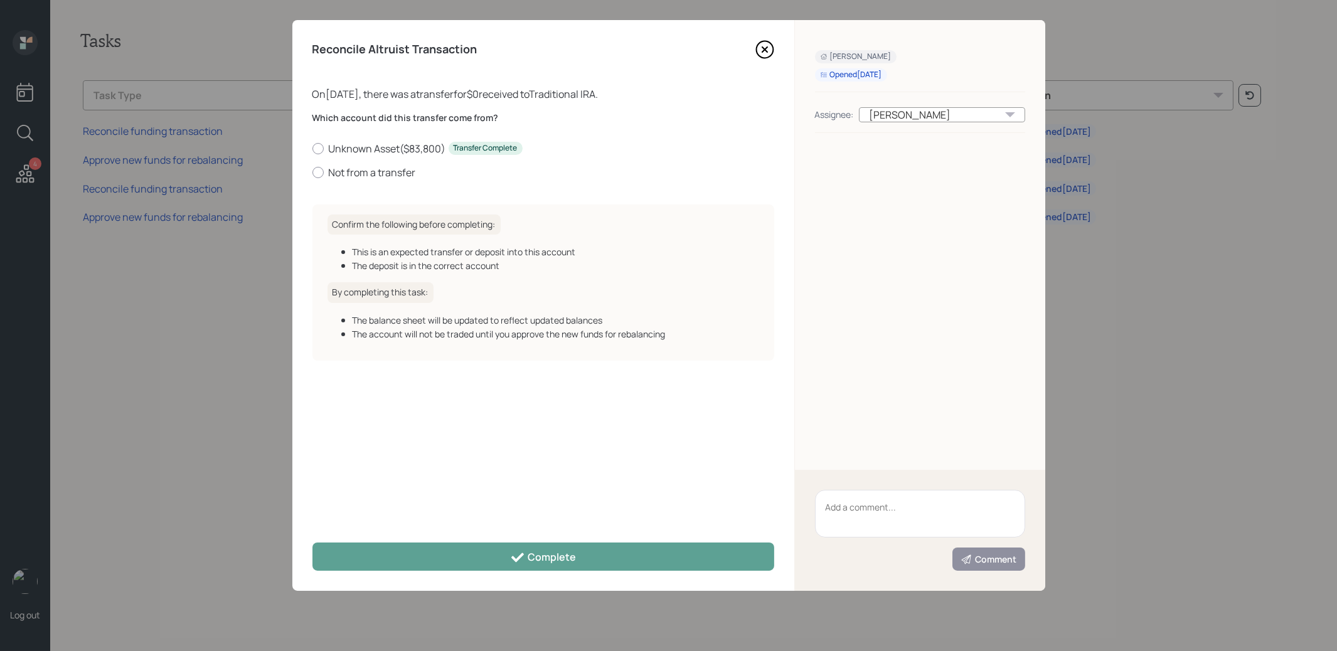
click at [974, 114] on div "[PERSON_NAME]" at bounding box center [942, 114] width 166 height 15
click at [403, 173] on label "Not from a transfer" at bounding box center [543, 173] width 462 height 14
click at [312, 173] on input "Not from a transfer" at bounding box center [312, 172] width 1 height 1
radio input "true"
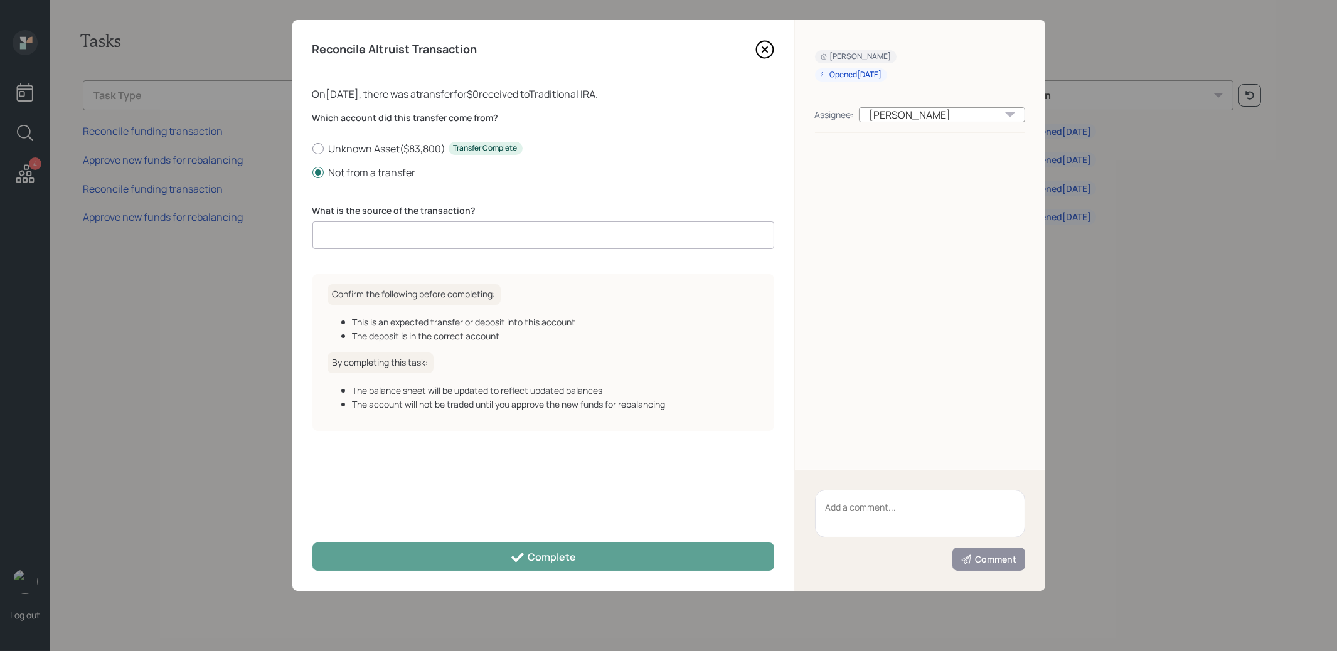
click at [388, 244] on input at bounding box center [543, 235] width 462 height 28
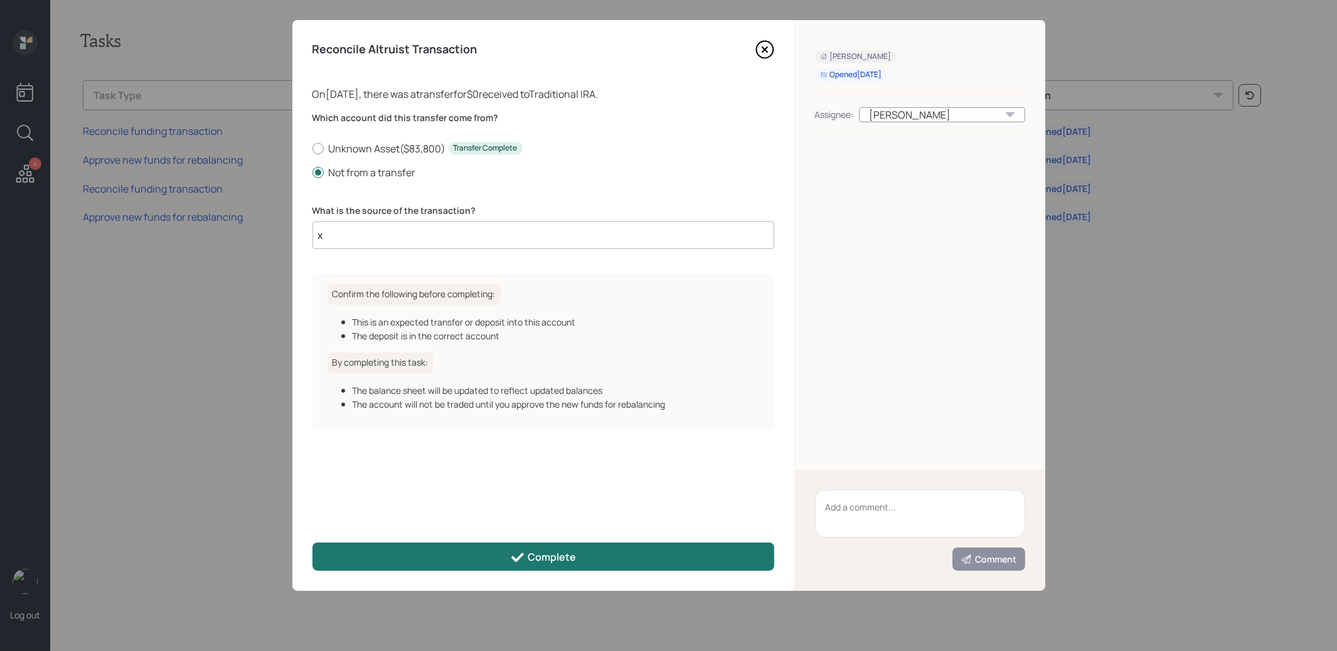
type input "x"
click at [443, 560] on button "Complete" at bounding box center [543, 557] width 462 height 28
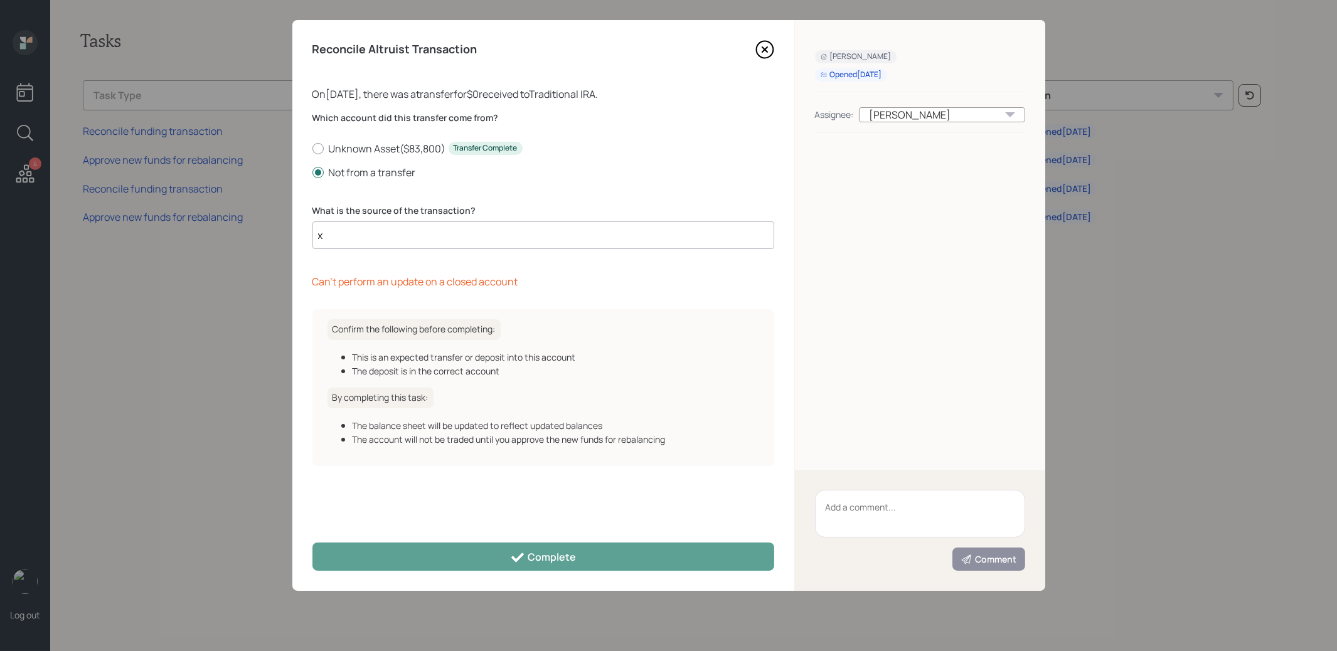
click at [763, 45] on icon at bounding box center [764, 49] width 19 height 19
